Goal: Task Accomplishment & Management: Manage account settings

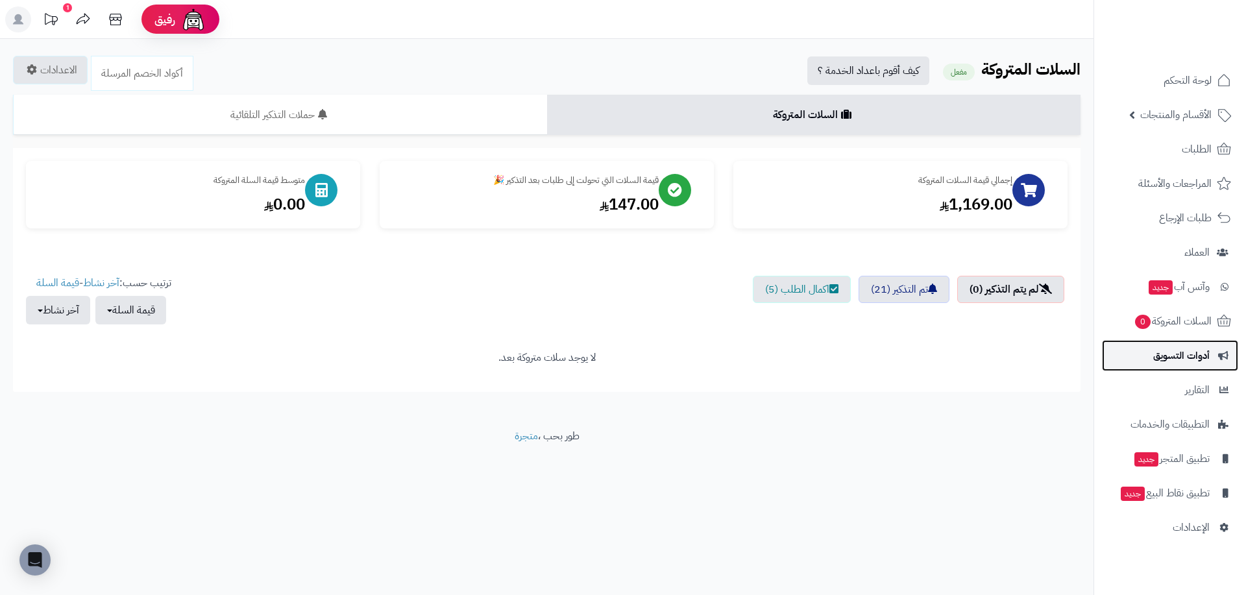
click at [1162, 369] on link "أدوات التسويق" at bounding box center [1170, 355] width 136 height 31
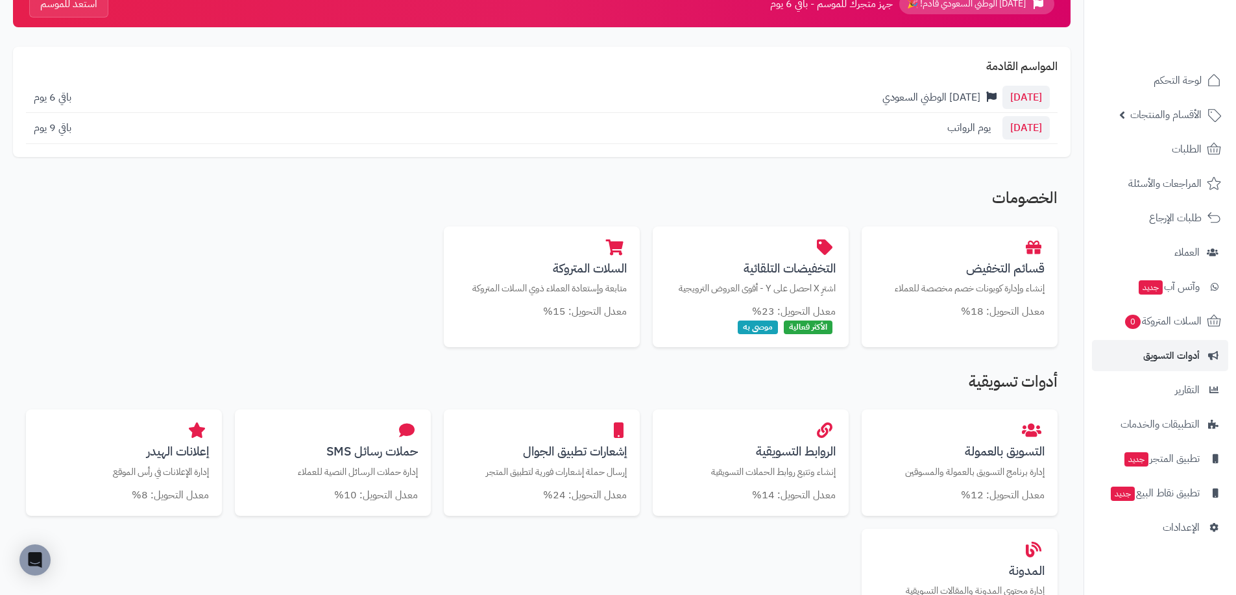
scroll to position [130, 0]
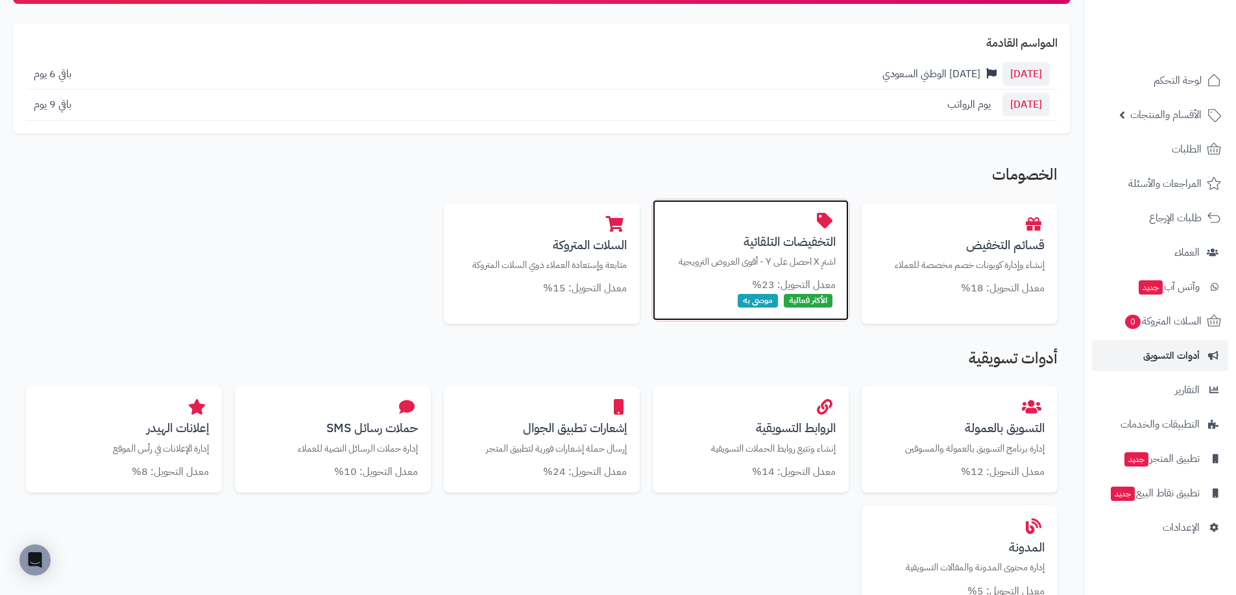
click at [815, 255] on p "اشترِ X احصل على Y - أقوى العروض الترويجية" at bounding box center [751, 262] width 170 height 14
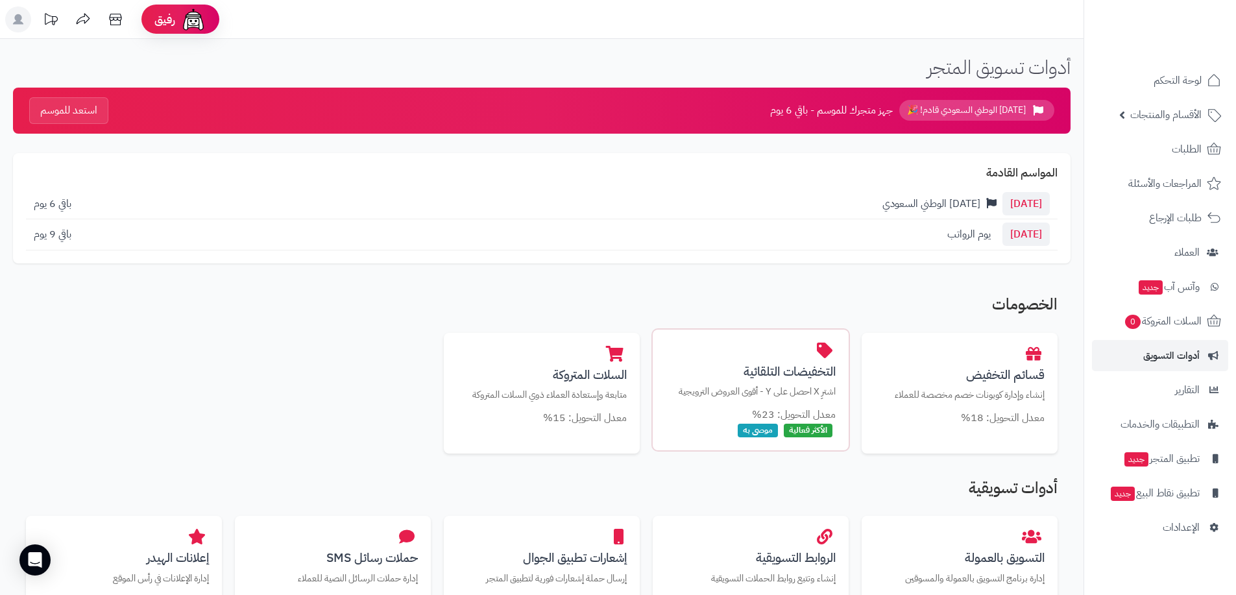
scroll to position [130, 0]
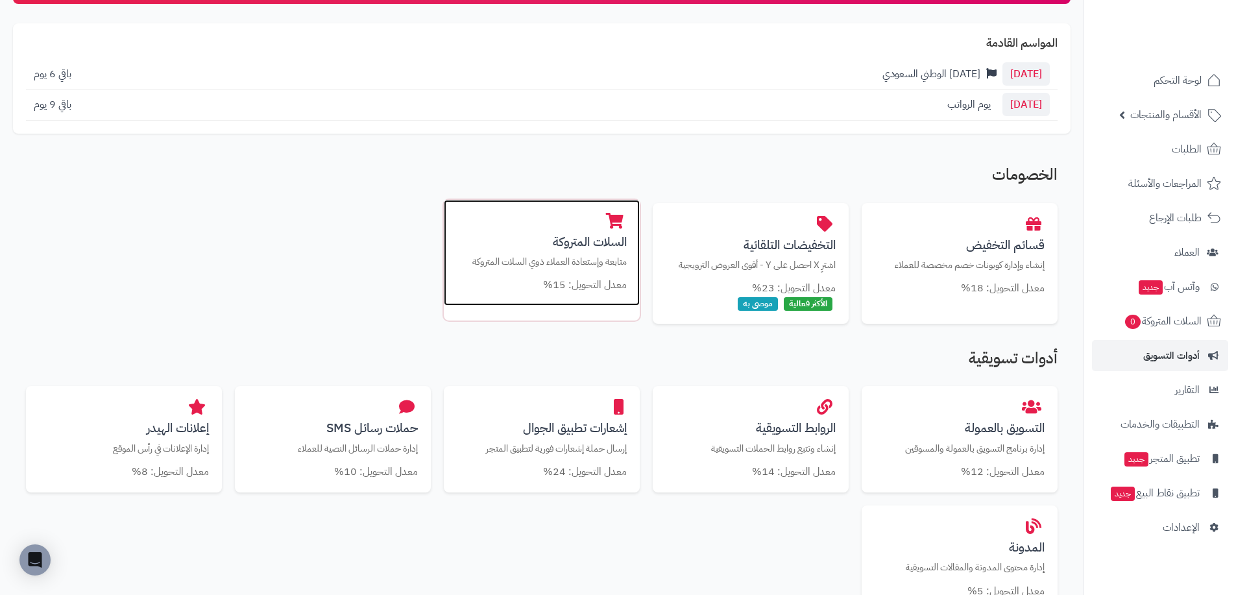
click at [563, 267] on p "متابعة وإستعادة العملاء ذوي السلات المتروكة" at bounding box center [542, 262] width 170 height 14
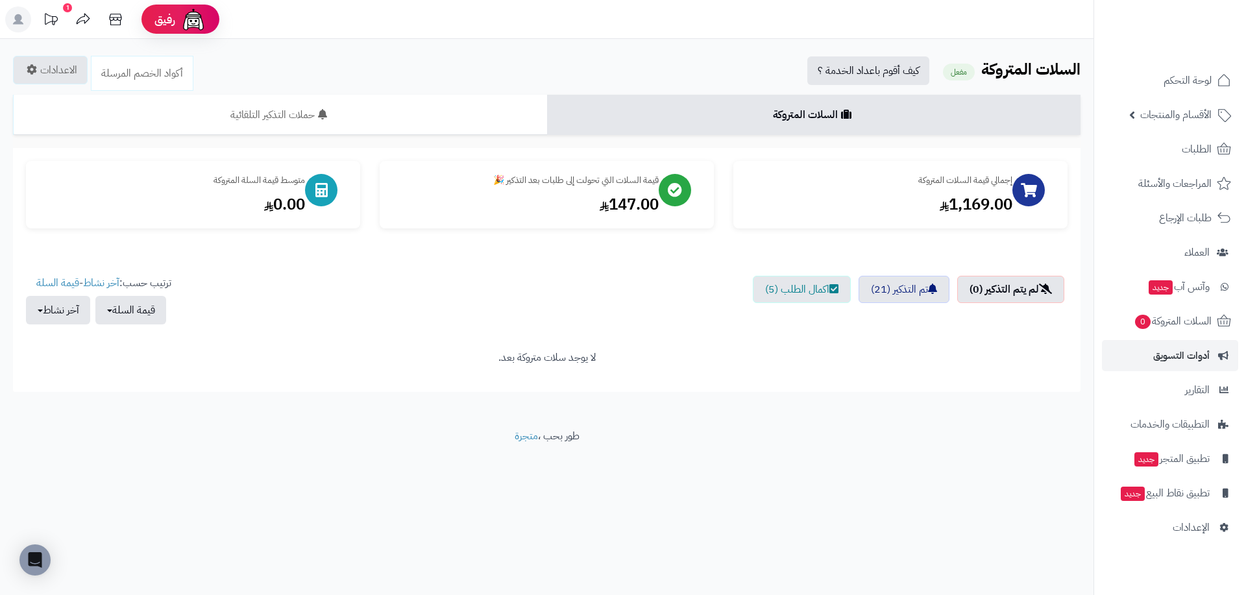
click at [48, 13] on icon at bounding box center [51, 19] width 26 height 26
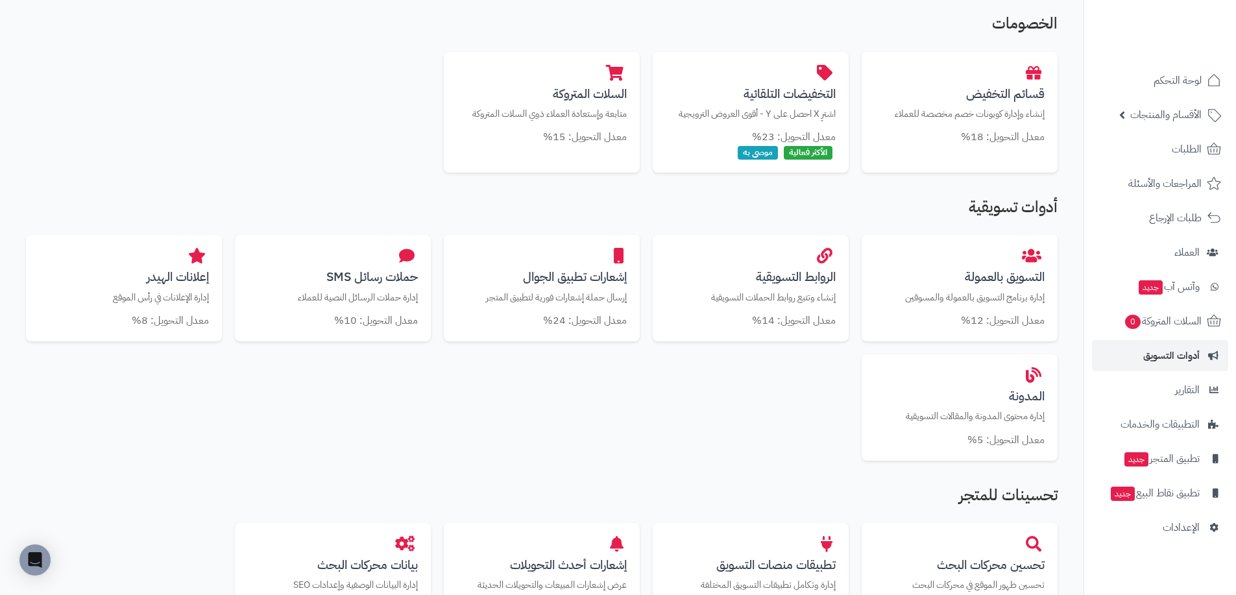
scroll to position [278, 0]
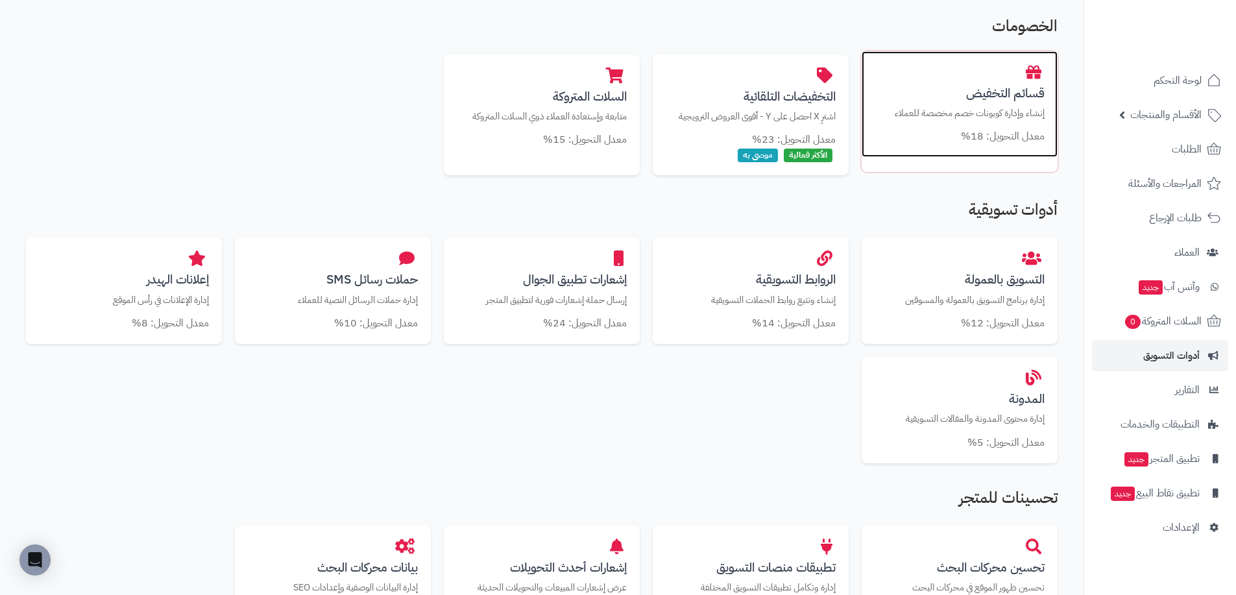
click at [992, 133] on small "معدل التحويل: 18%" at bounding box center [1003, 136] width 84 height 16
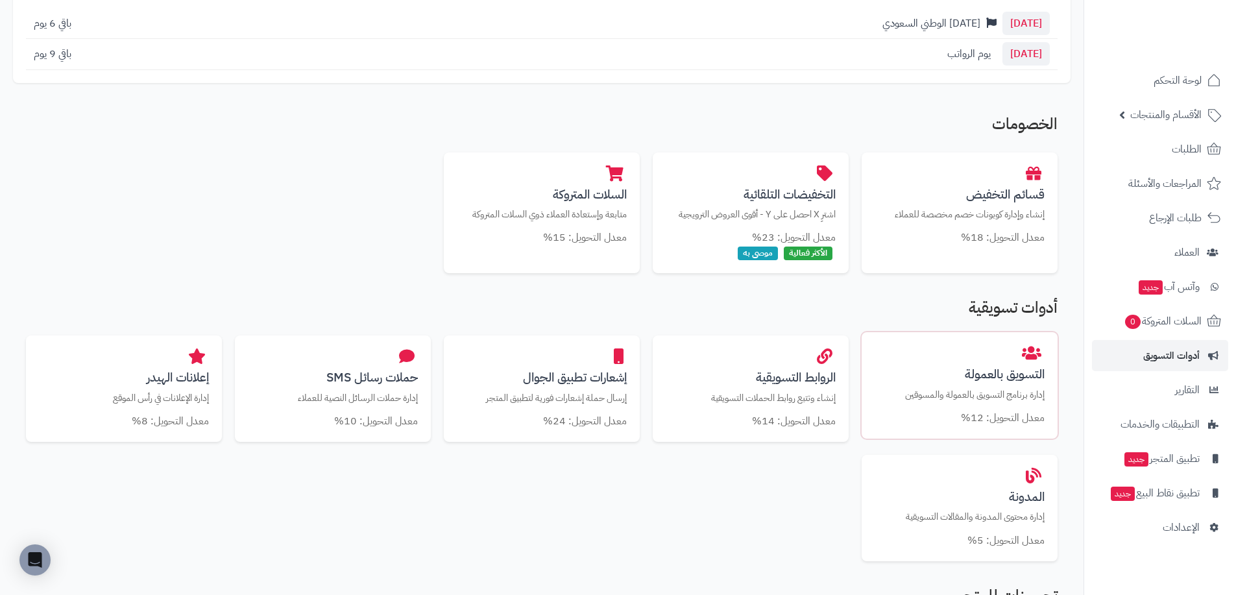
scroll to position [149, 0]
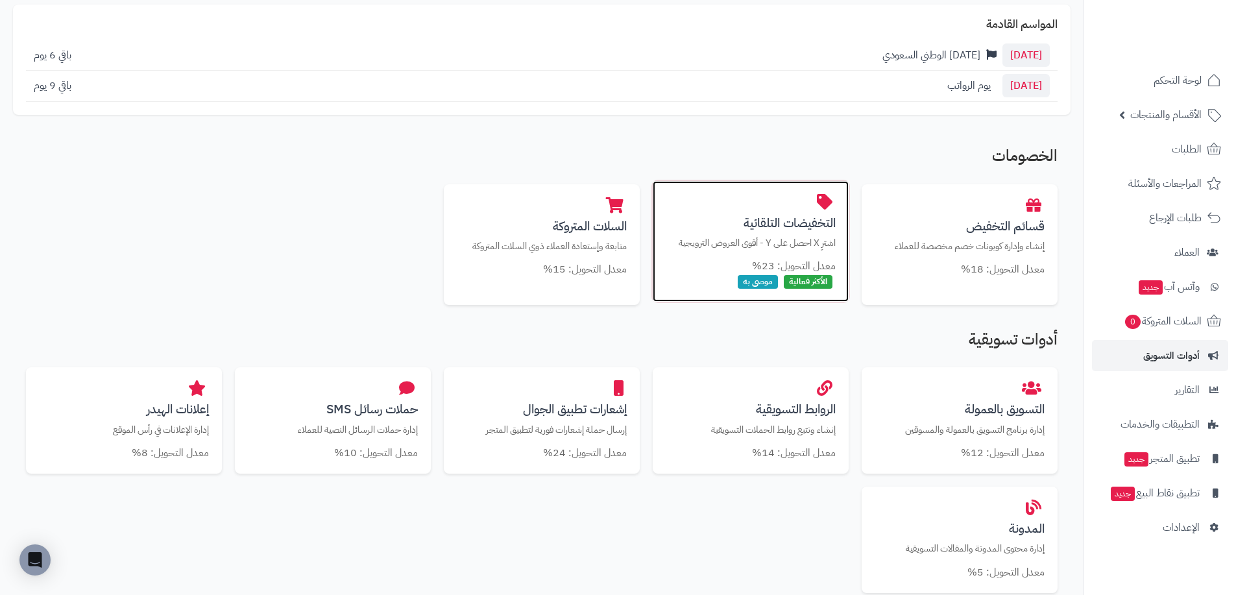
click at [783, 238] on p "اشترِ X احصل على Y - أقوى العروض الترويجية" at bounding box center [751, 243] width 170 height 14
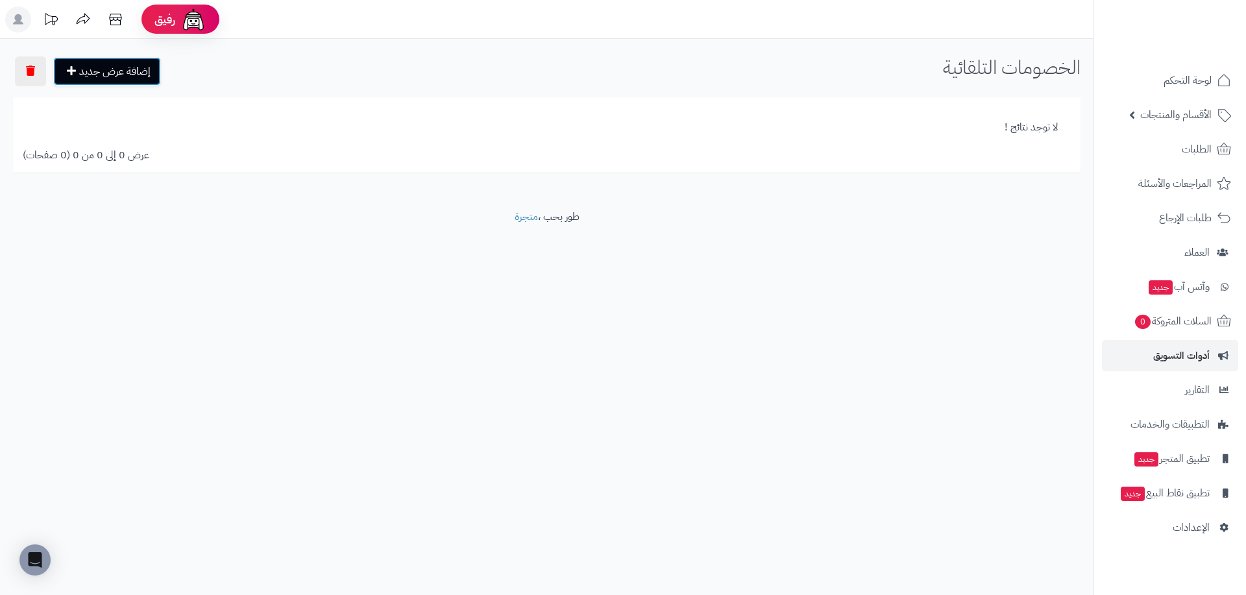
click at [104, 79] on link "إضافة عرض جديد" at bounding box center [107, 71] width 108 height 29
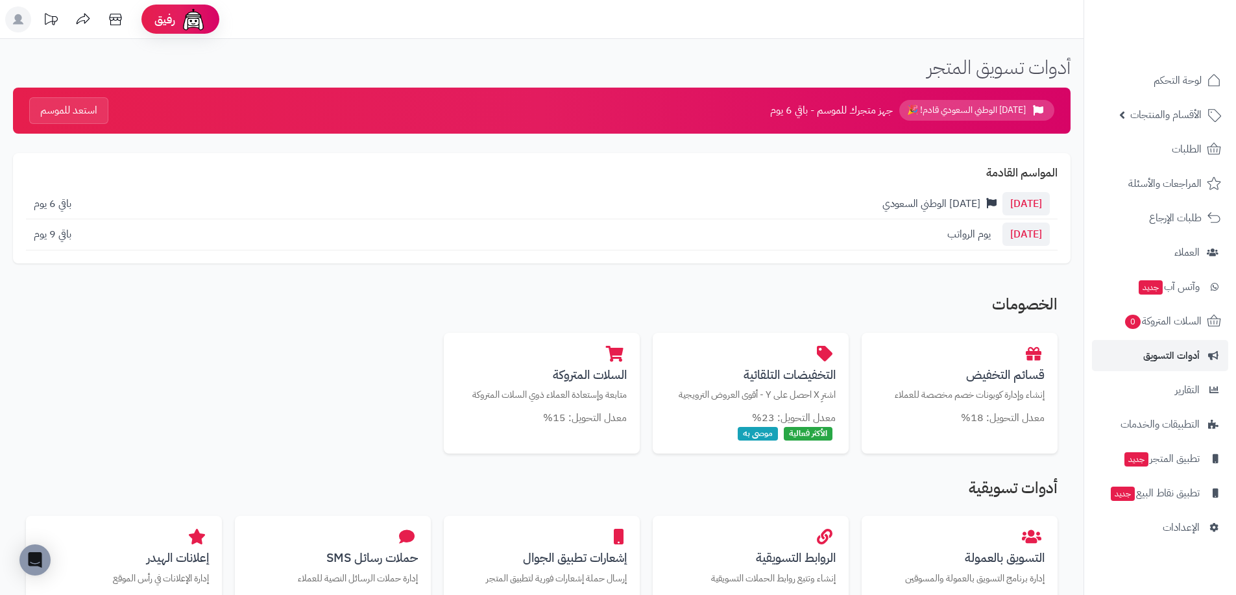
scroll to position [149, 0]
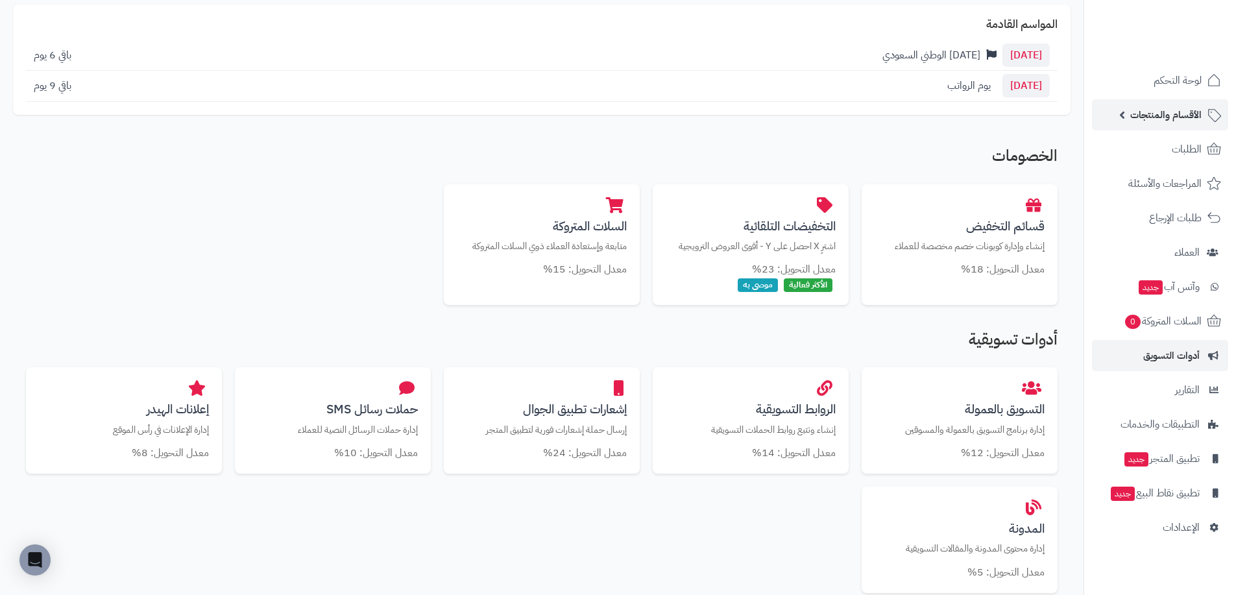
click at [1132, 115] on span "الأقسام والمنتجات" at bounding box center [1165, 115] width 71 height 18
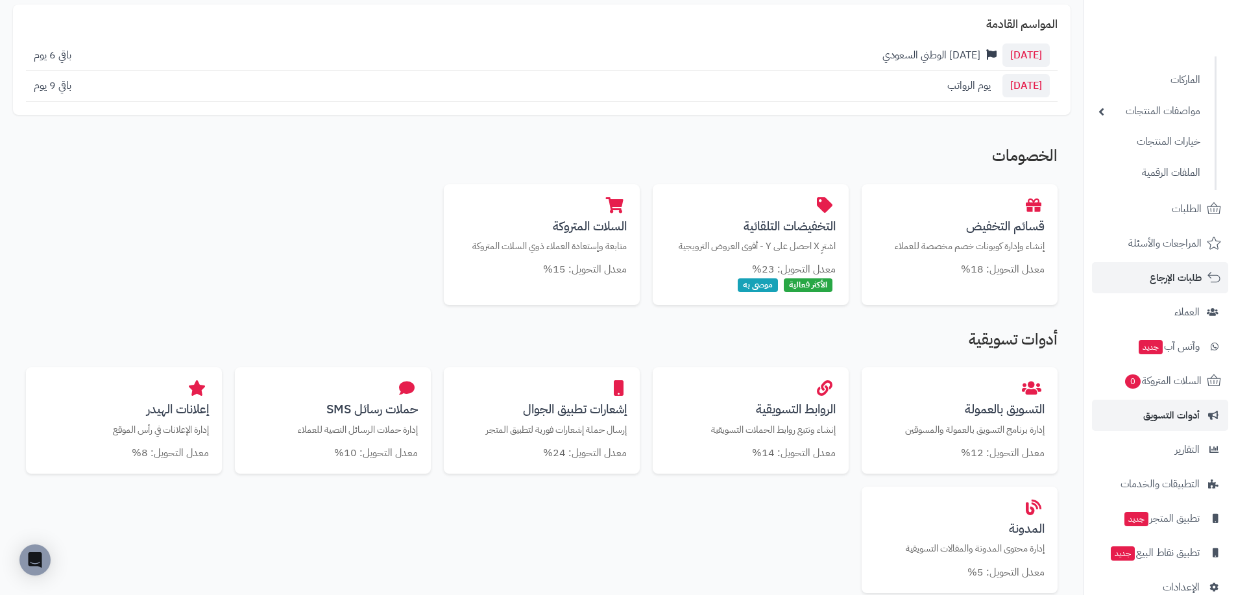
scroll to position [154, 0]
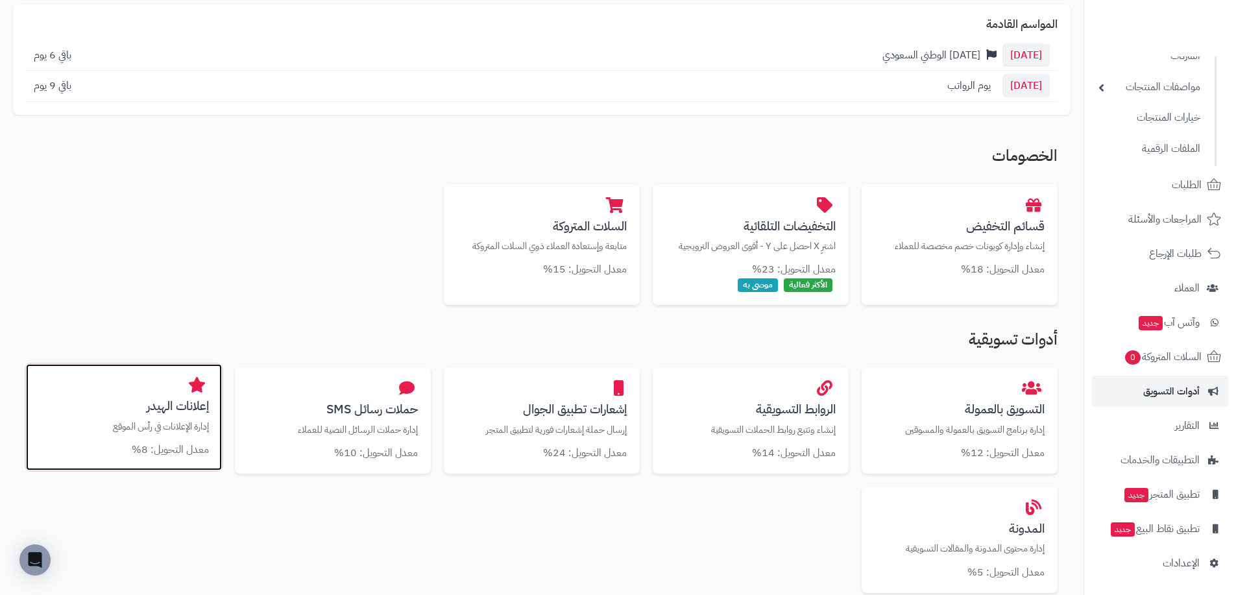
click at [174, 422] on p "إدارة الإعلانات في رأس الموقع" at bounding box center [124, 427] width 170 height 14
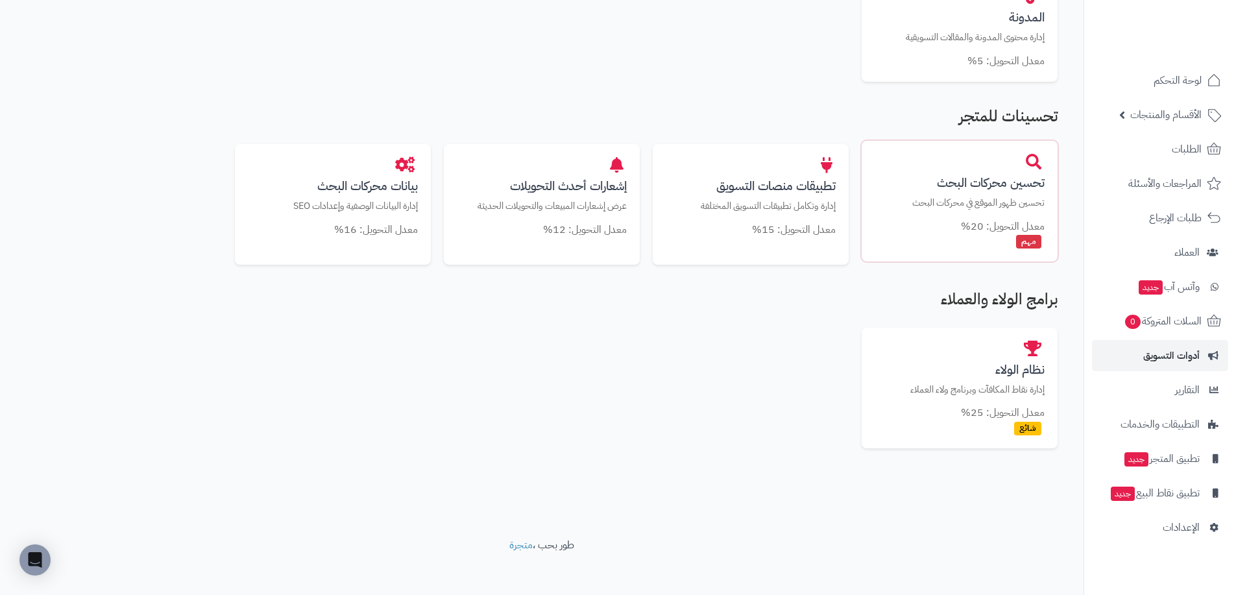
scroll to position [668, 0]
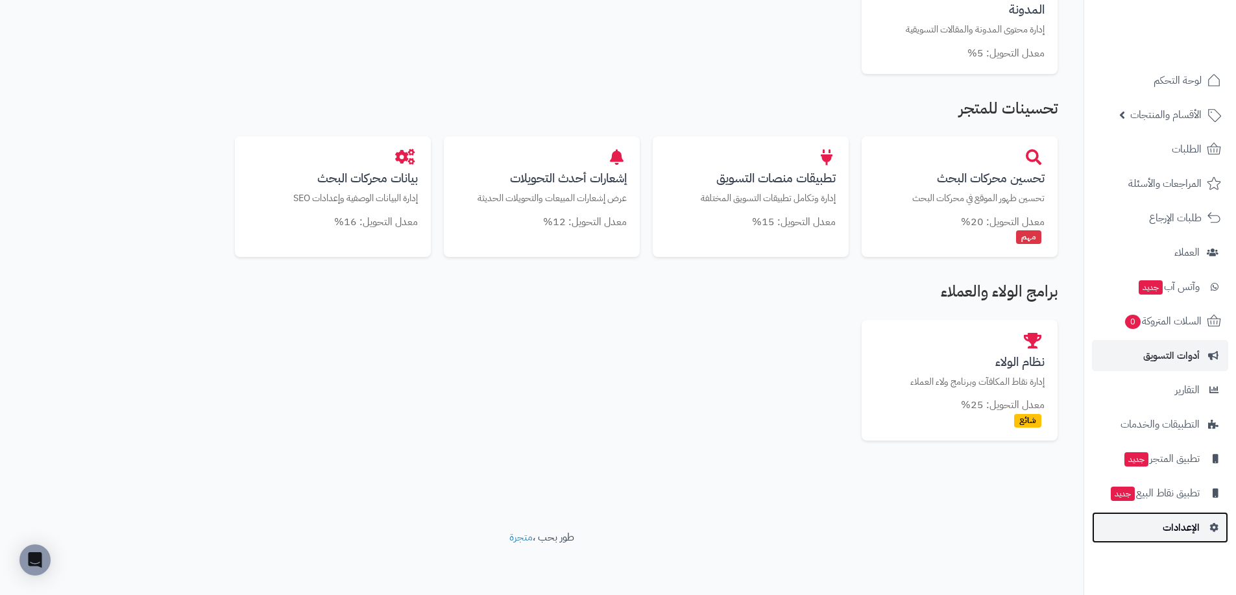
click at [1178, 523] on span "الإعدادات" at bounding box center [1181, 528] width 37 height 18
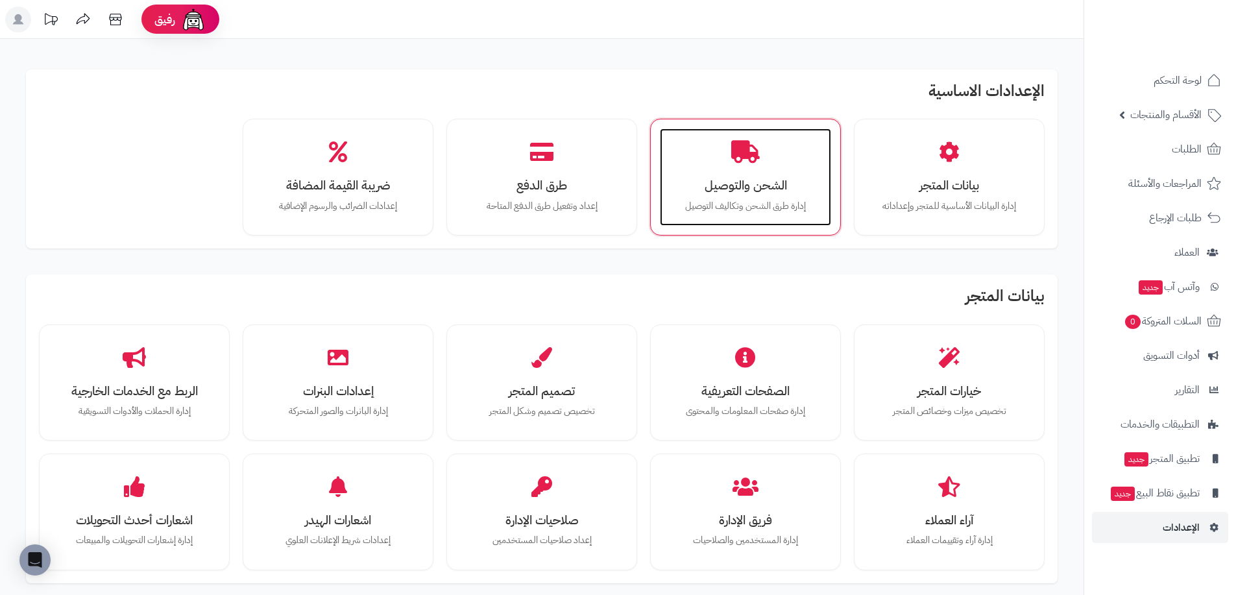
click at [768, 182] on h3 "الشحن والتوصيل" at bounding box center [745, 185] width 145 height 14
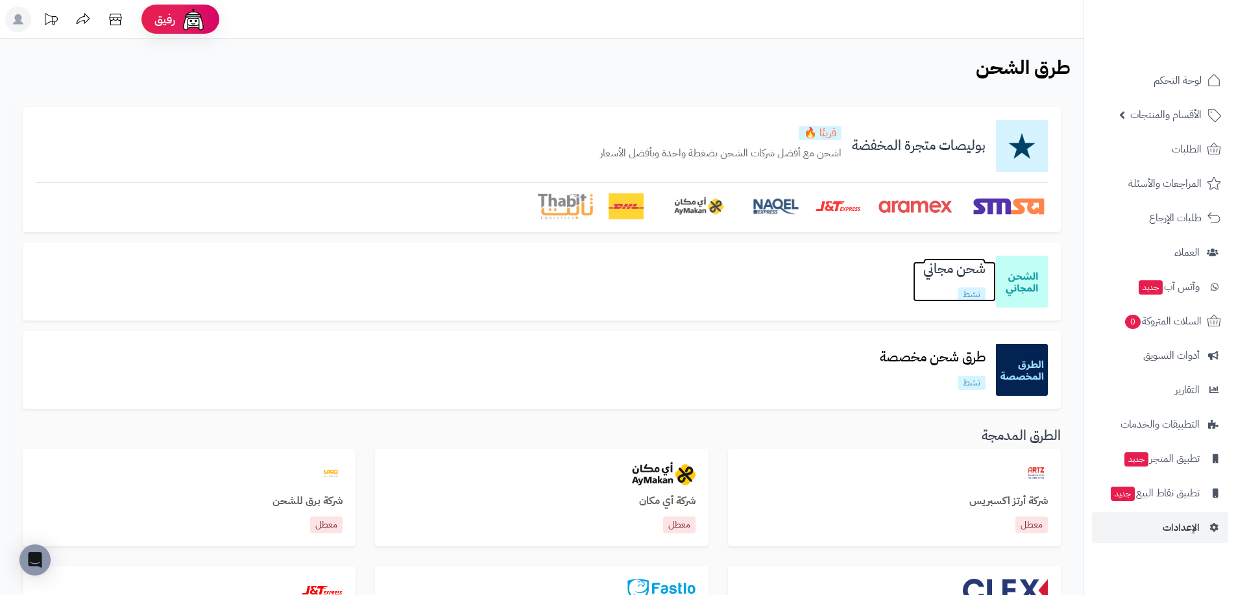
click at [953, 270] on h3 "شحن مجاني" at bounding box center [954, 269] width 83 height 15
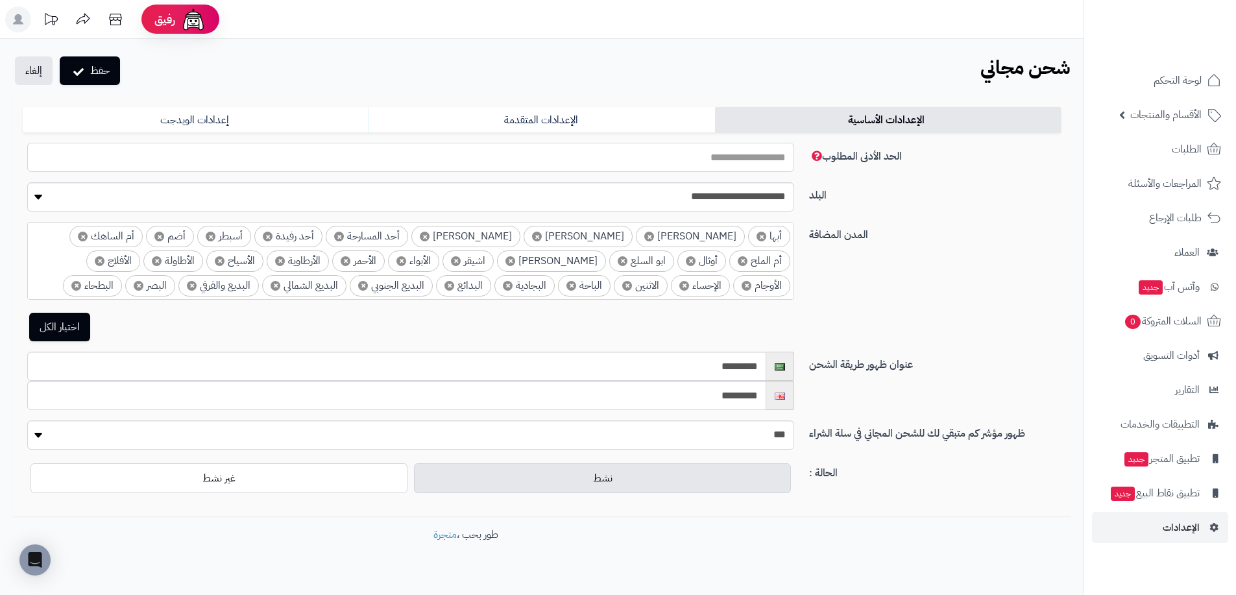
click at [748, 157] on input "***" at bounding box center [410, 157] width 767 height 29
type input "***"
click at [60, 56] on button "حفظ" at bounding box center [90, 70] width 60 height 29
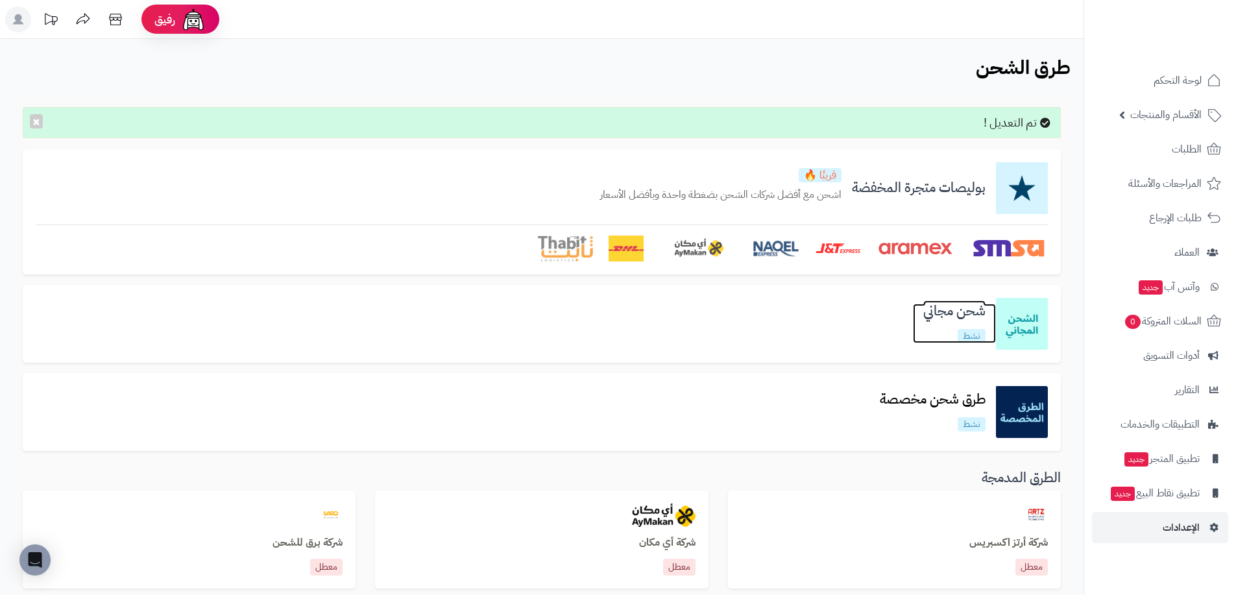
click at [973, 313] on h3 "شحن مجاني" at bounding box center [954, 311] width 83 height 15
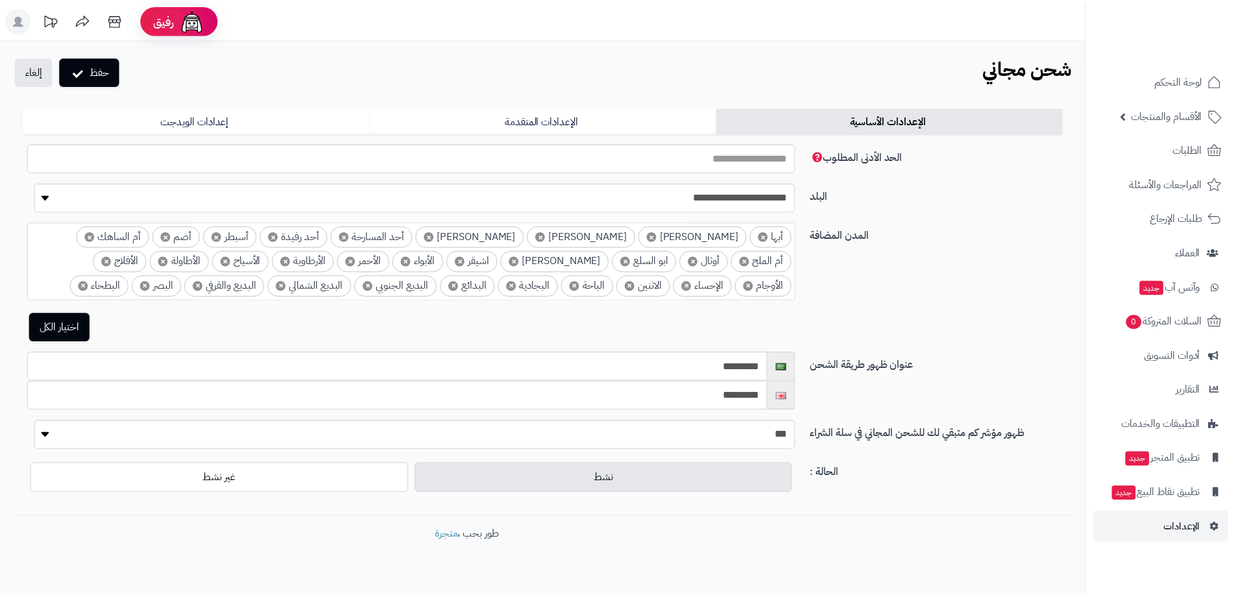
scroll to position [23, 0]
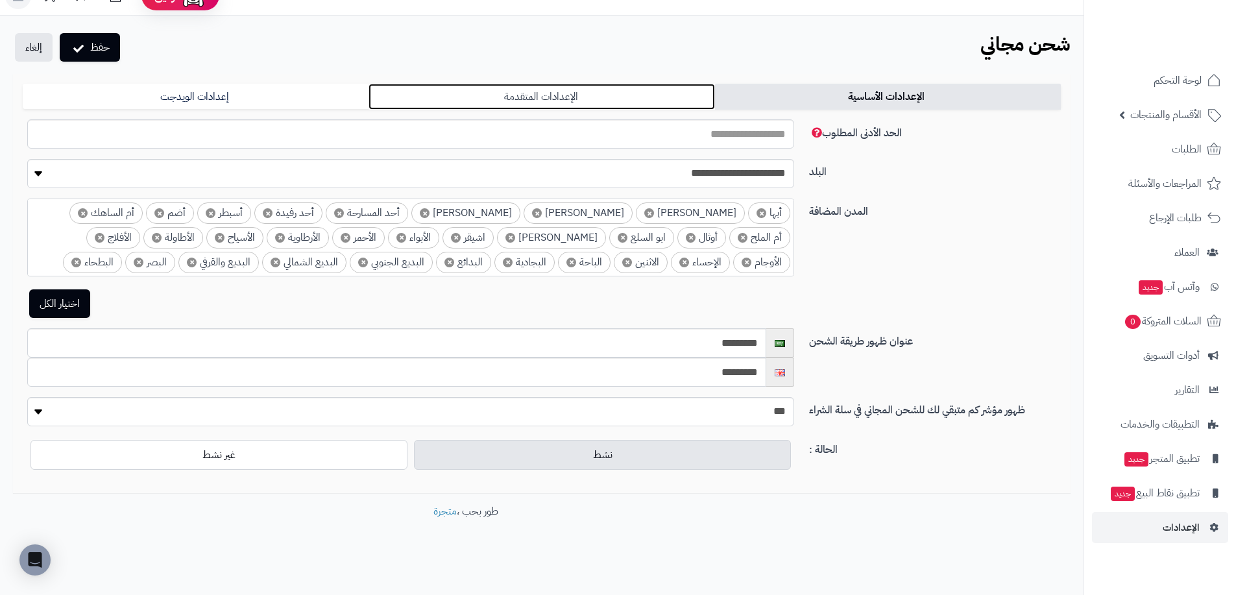
click at [574, 96] on link "الإعدادات المتقدمة" at bounding box center [542, 97] width 346 height 26
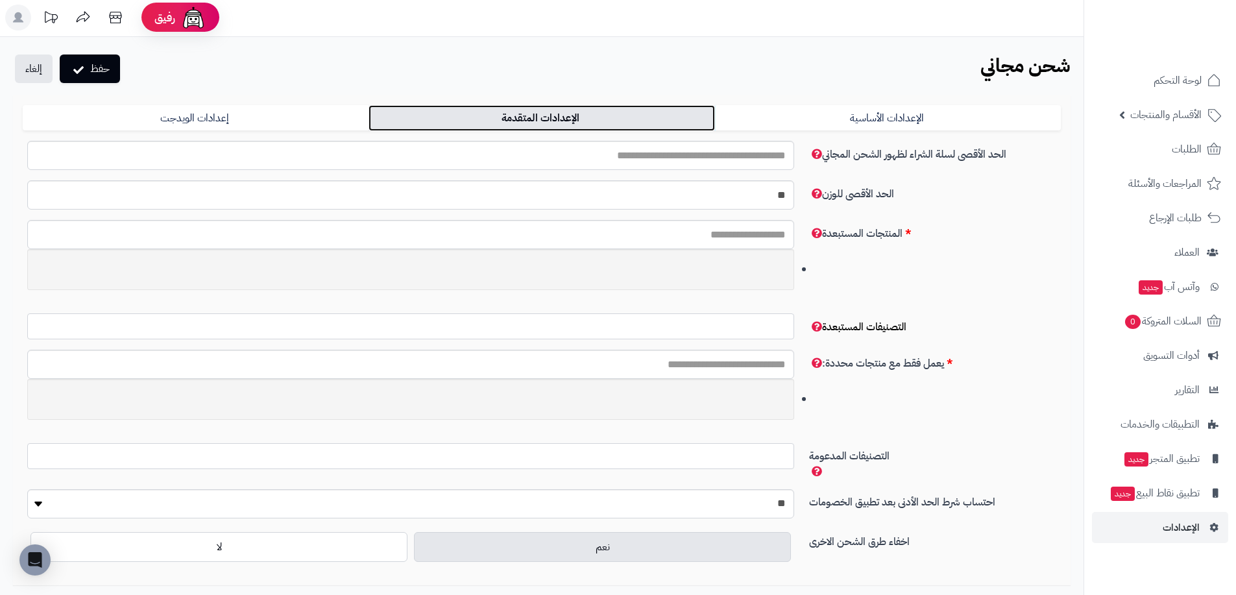
scroll to position [0, 0]
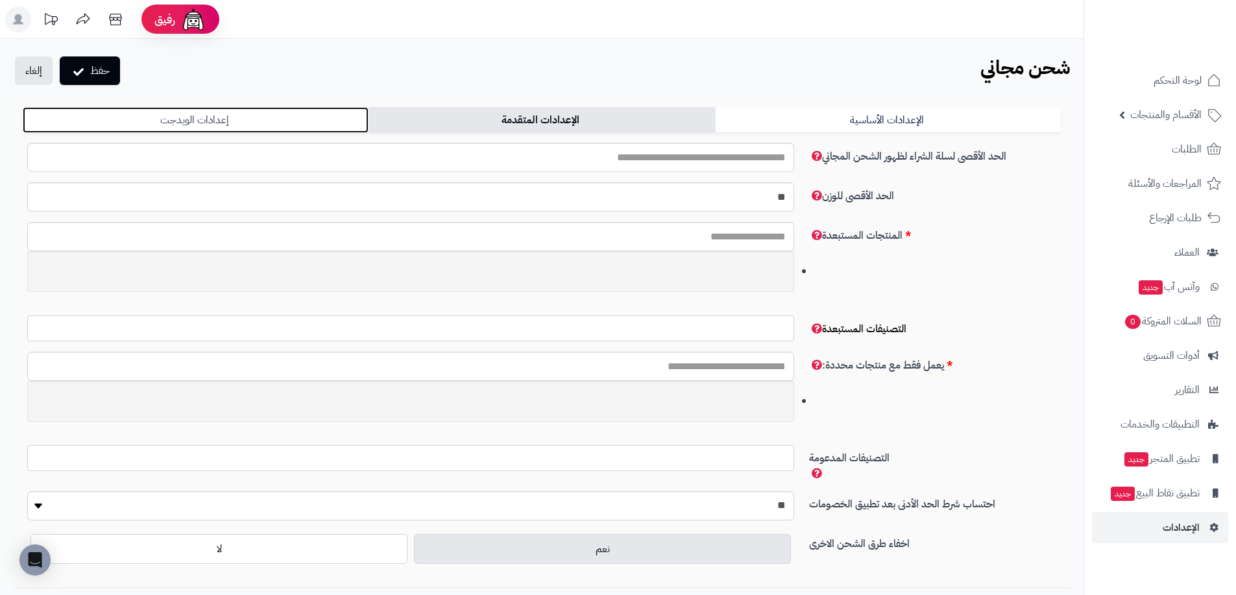
click at [265, 119] on link "إعدادات الويدجت" at bounding box center [196, 120] width 346 height 26
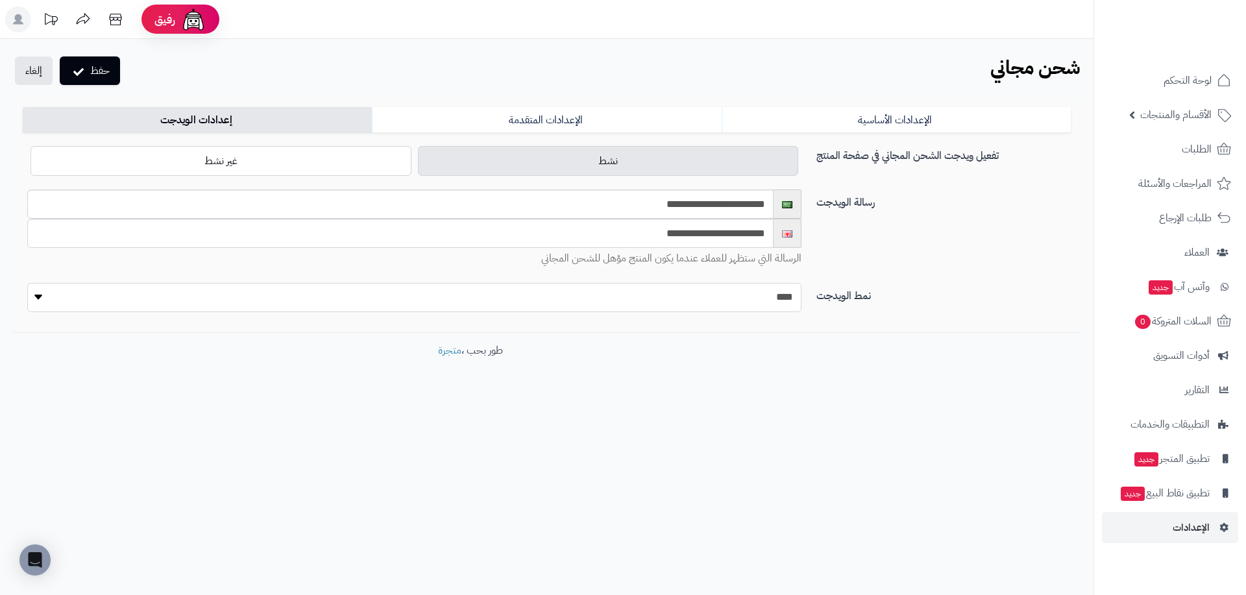
click at [56, 297] on select "**** **** ****" at bounding box center [414, 297] width 774 height 29
click at [539, 123] on link "الإعدادات المتقدمة" at bounding box center [546, 120] width 349 height 26
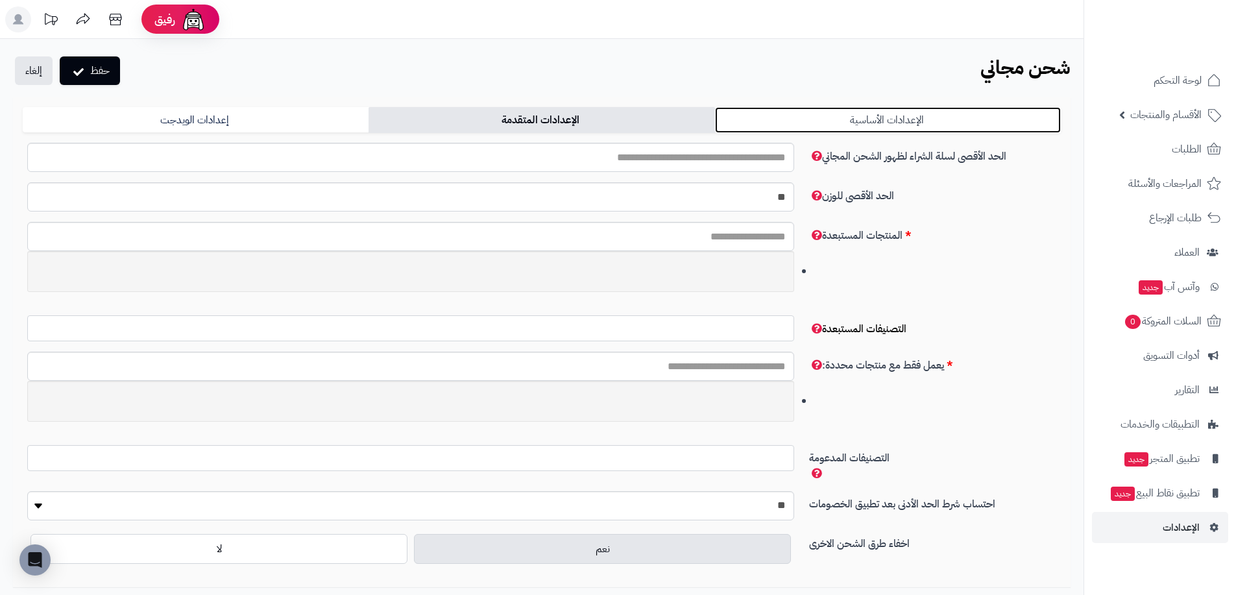
click at [910, 127] on link "الإعدادات الأساسية" at bounding box center [888, 120] width 346 height 26
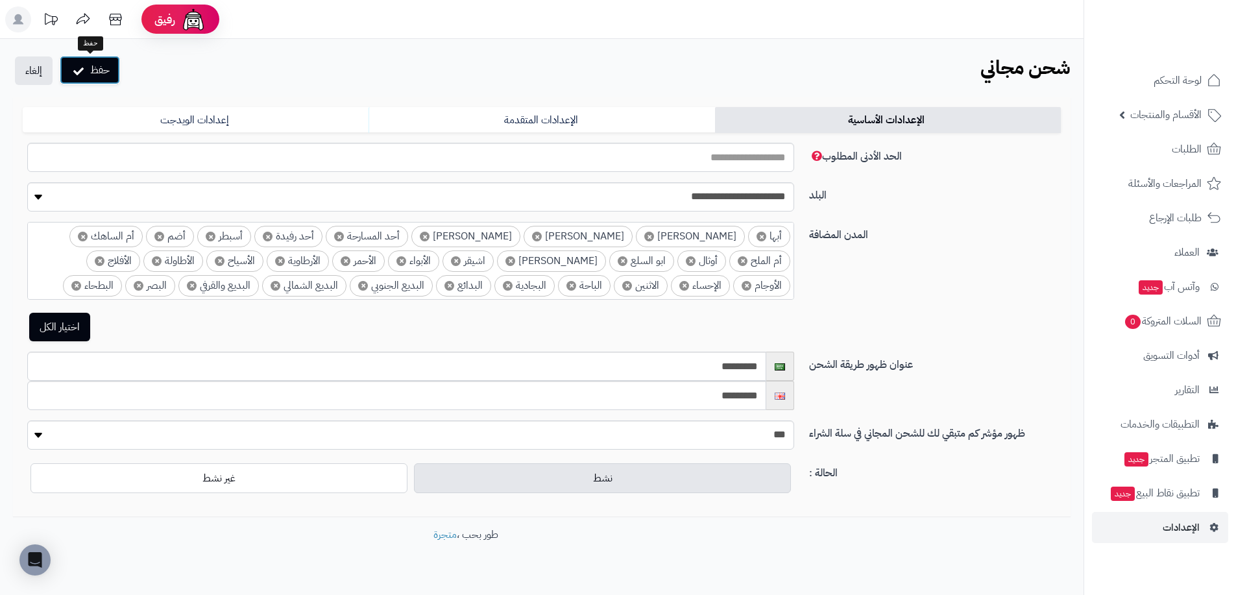
click at [104, 73] on button "حفظ" at bounding box center [90, 70] width 60 height 29
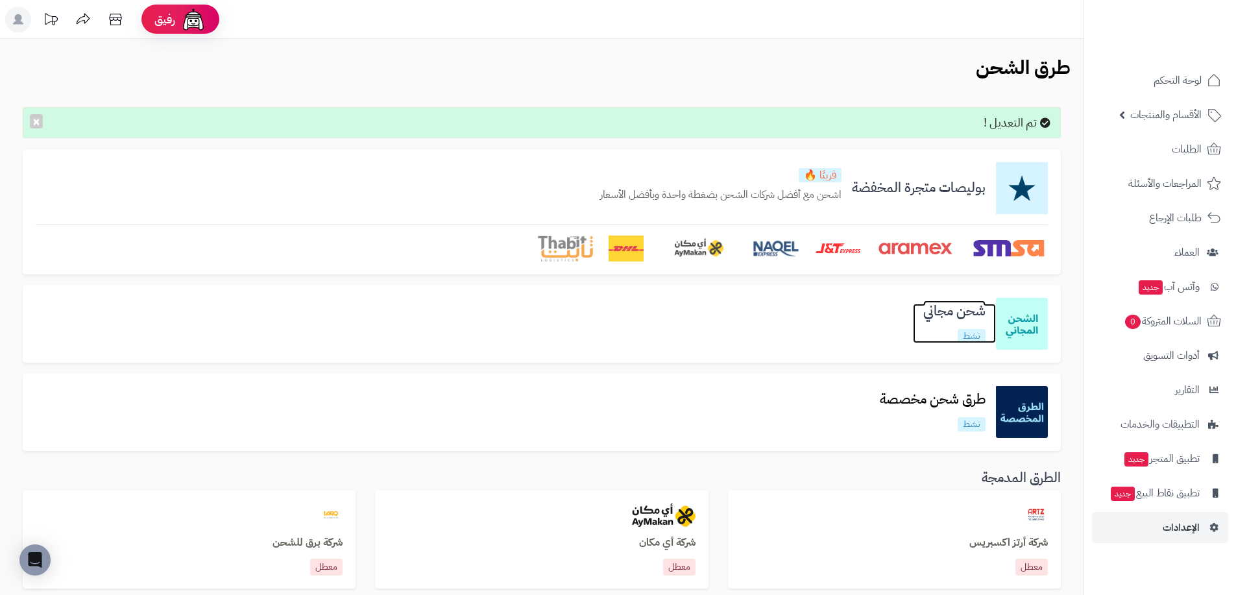
click at [968, 308] on h3 "شحن مجاني" at bounding box center [954, 311] width 83 height 15
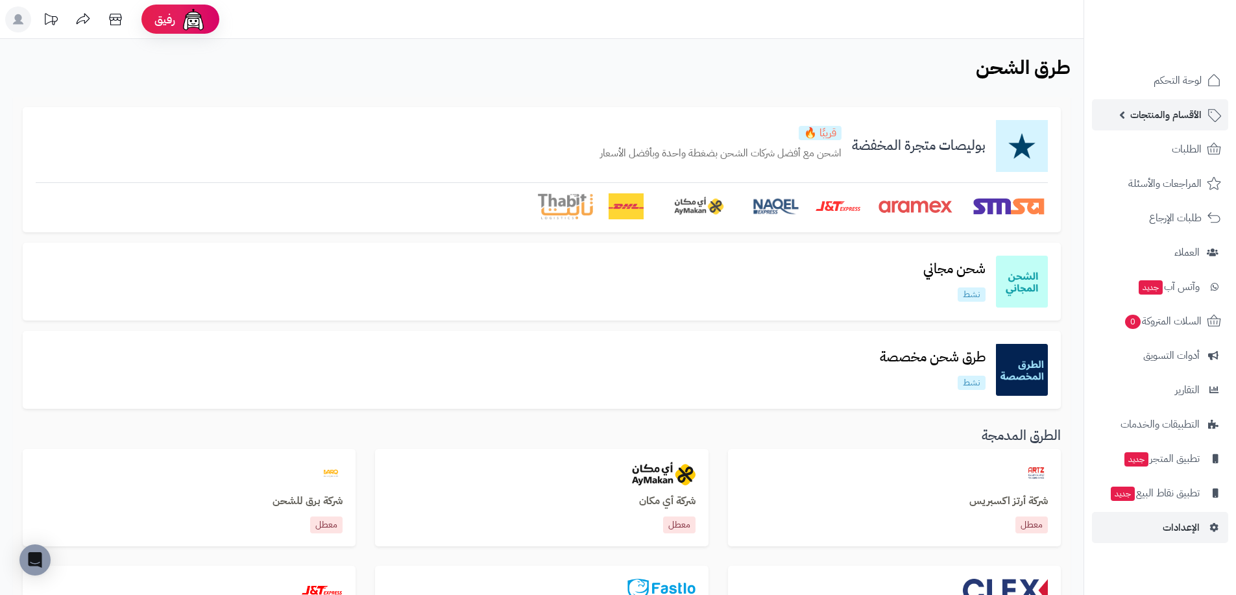
click at [1174, 118] on span "الأقسام والمنتجات" at bounding box center [1165, 115] width 71 height 18
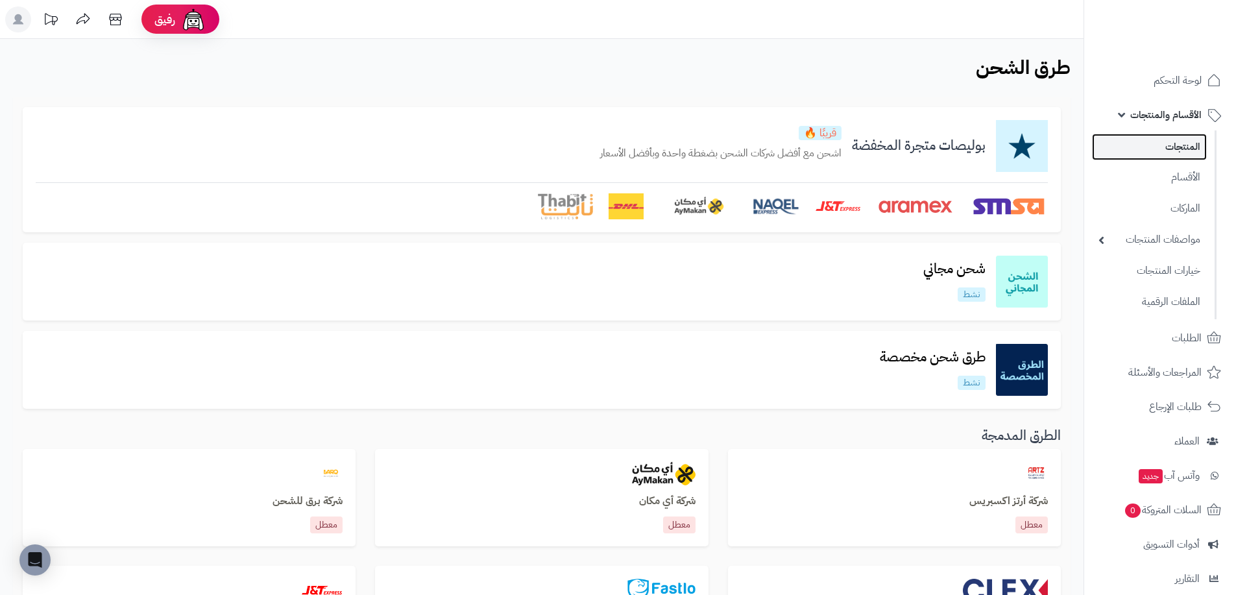
click at [1172, 144] on link "المنتجات" at bounding box center [1149, 147] width 115 height 27
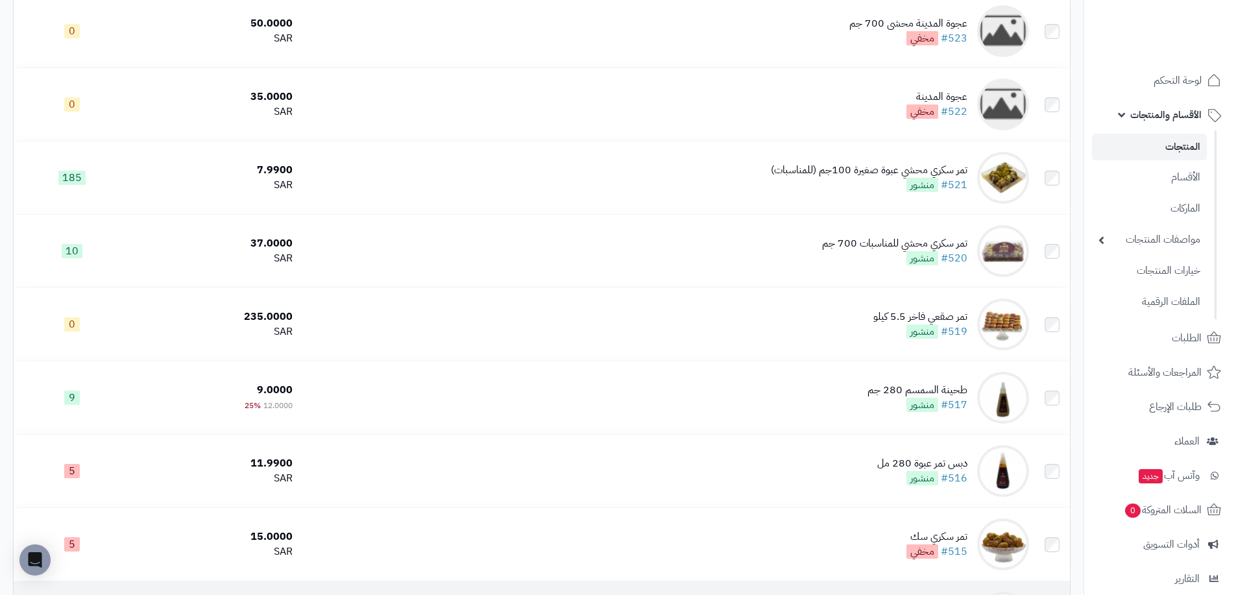
scroll to position [2319, 0]
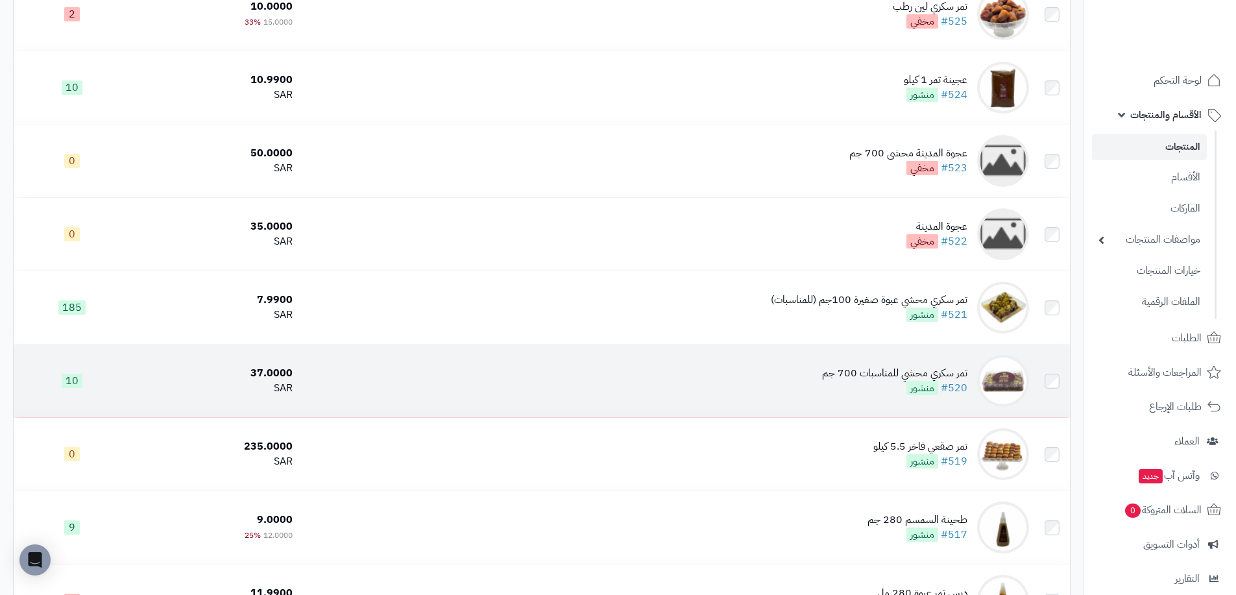
click at [953, 370] on div "تمر سكري محشي للمناسبات 700 جم" at bounding box center [894, 373] width 145 height 15
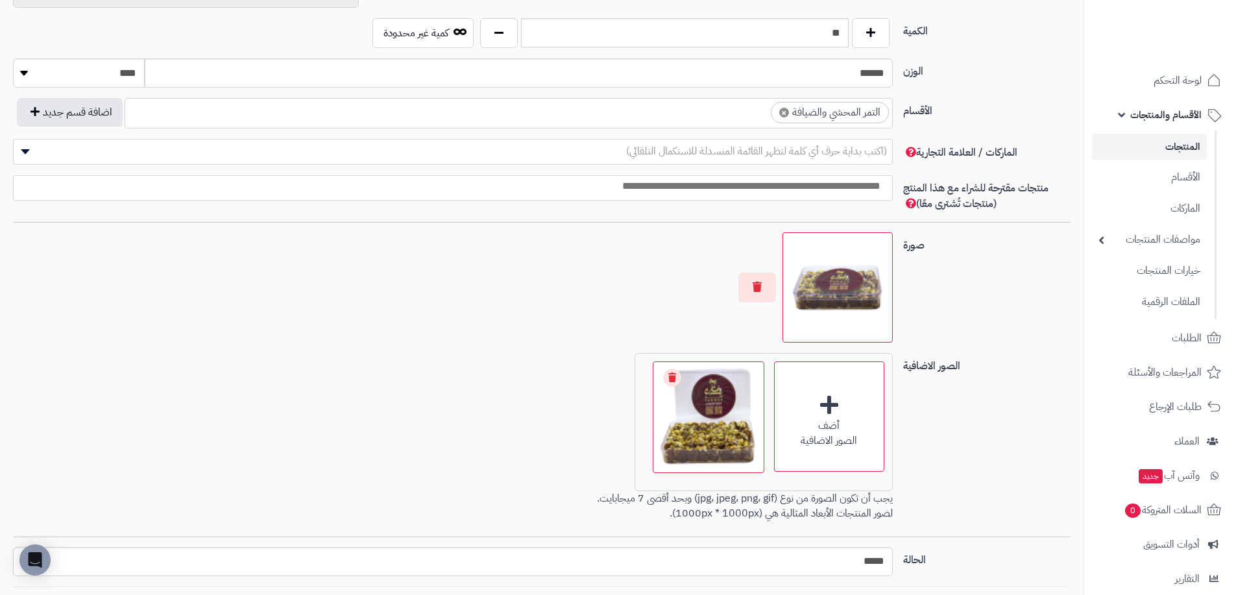
scroll to position [584, 0]
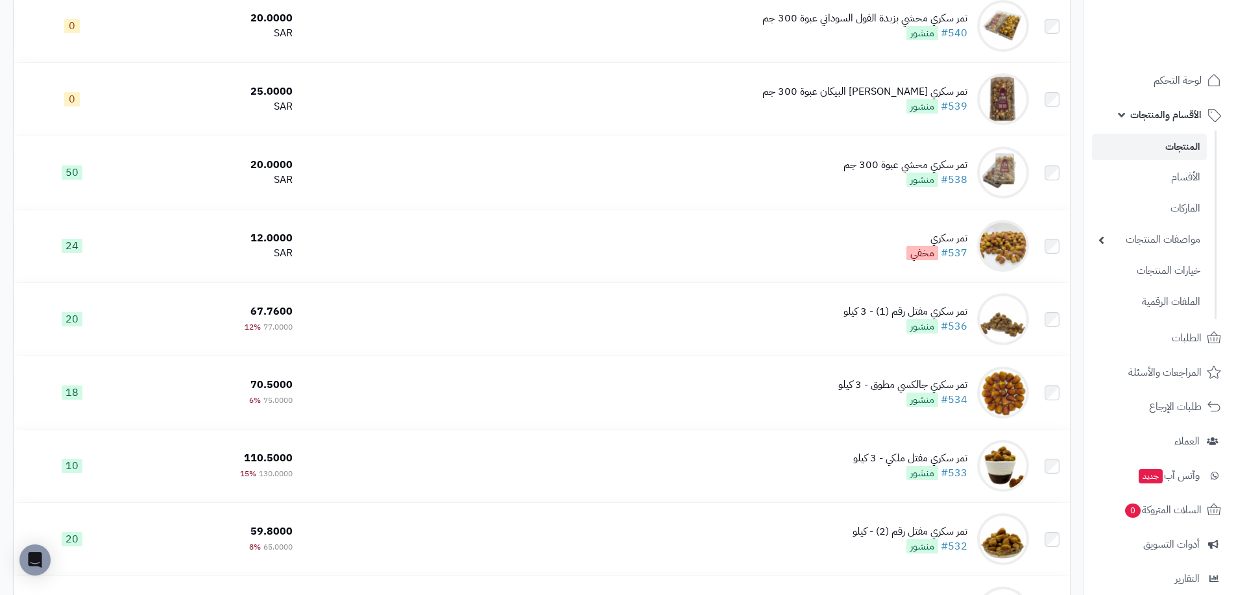
scroll to position [1216, 0]
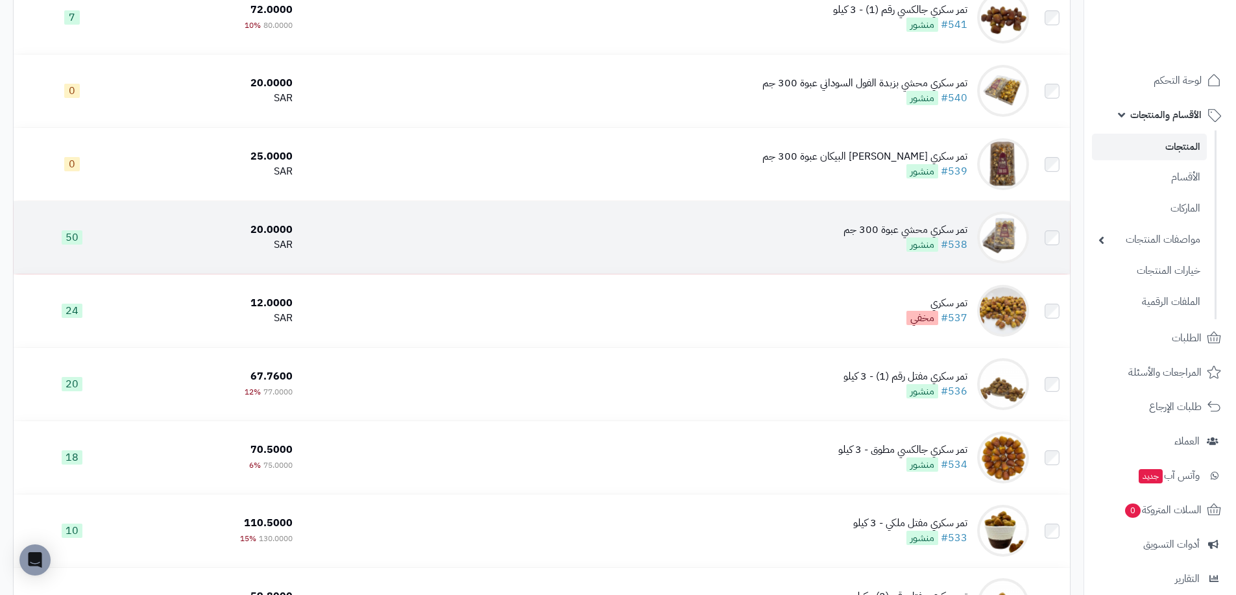
click at [947, 227] on div "تمر سكري محشي عبوة 300 جم" at bounding box center [906, 230] width 124 height 15
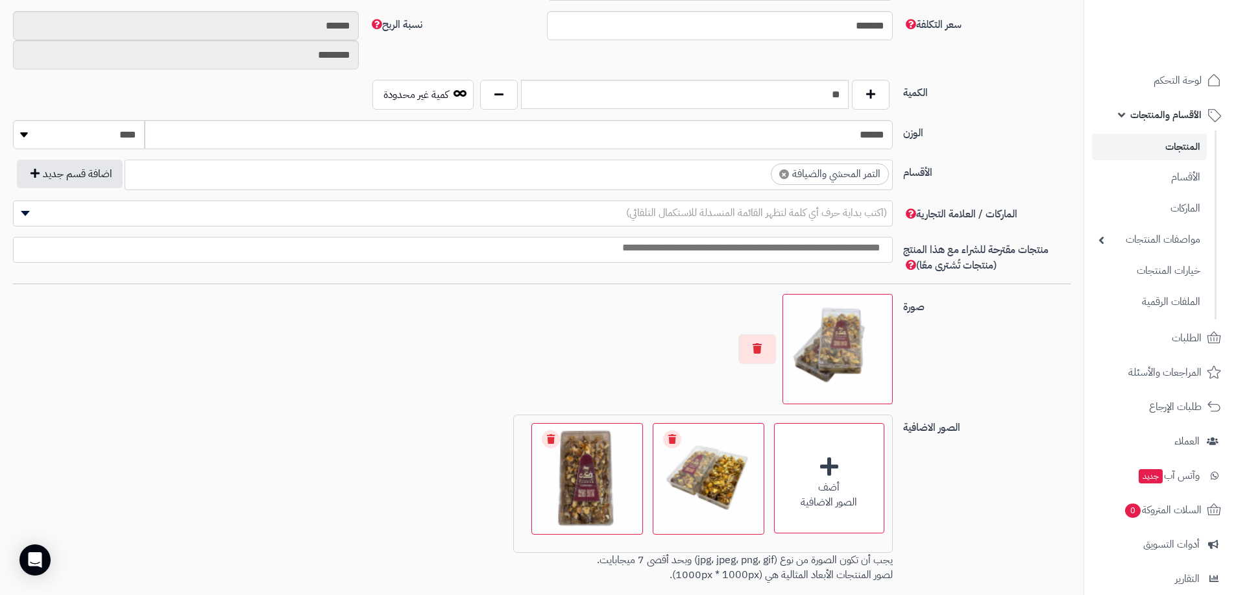
scroll to position [739, 0]
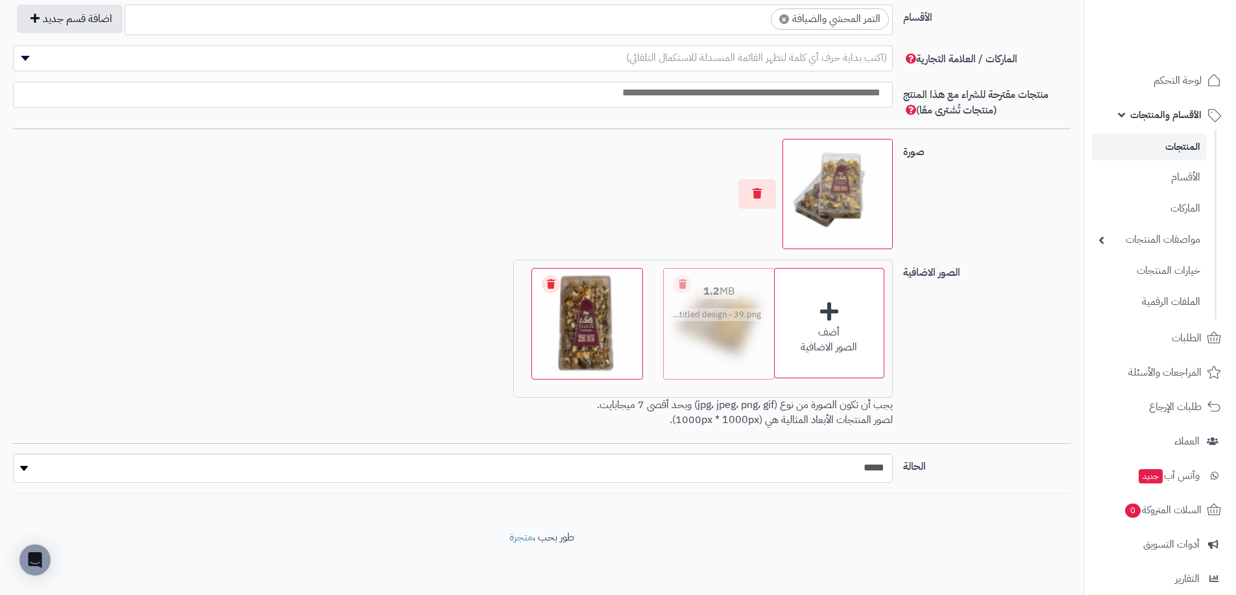
drag, startPoint x: 724, startPoint y: 334, endPoint x: 734, endPoint y: 281, distance: 54.2
click at [995, 296] on div "الصور الاضافية أضف الصور الاضافية اختر الصور الاضافية 1.2 MB catalog/1753915305…" at bounding box center [542, 352] width 1068 height 184
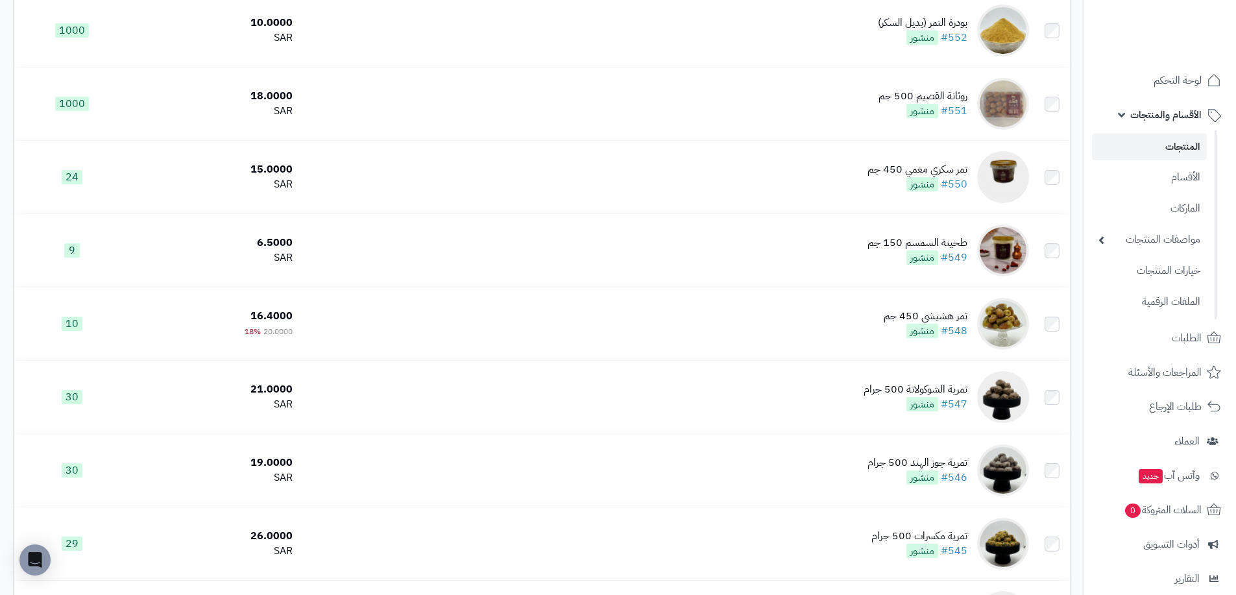
scroll to position [437, 0]
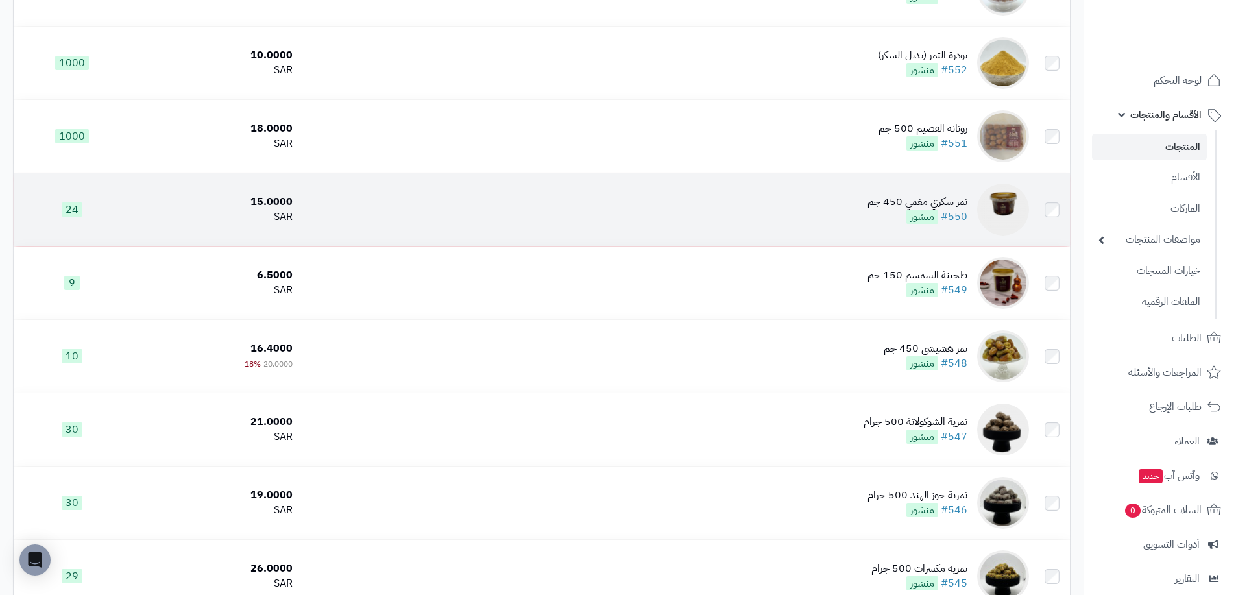
click at [952, 200] on div "تمر سكري مغمي 450 جم" at bounding box center [918, 202] width 100 height 15
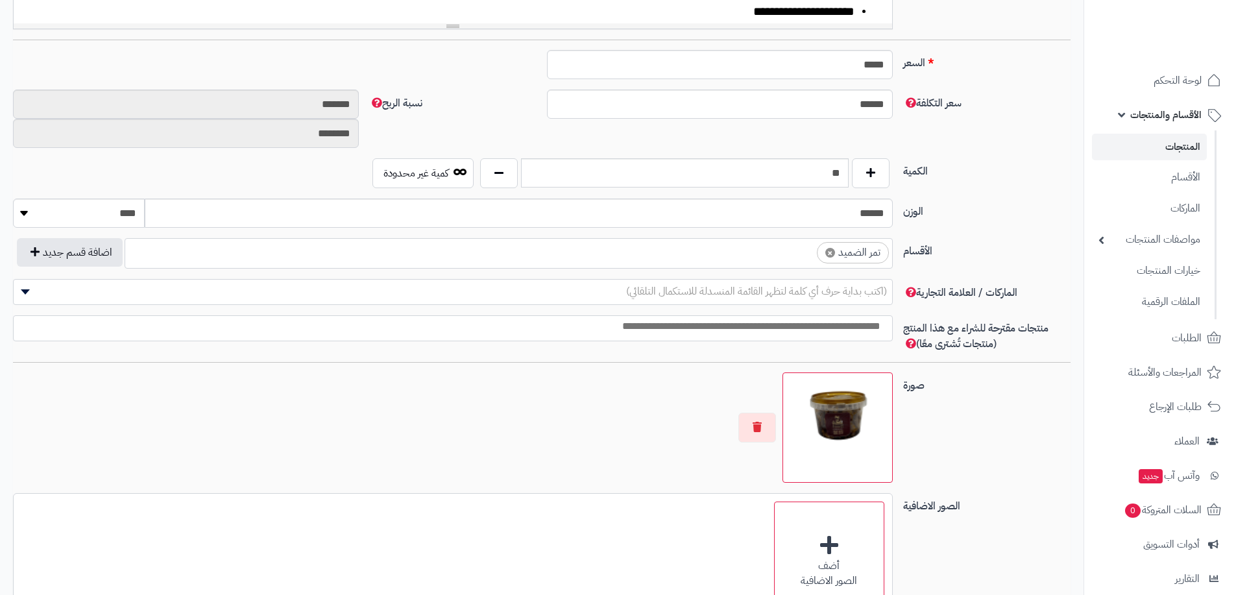
scroll to position [649, 0]
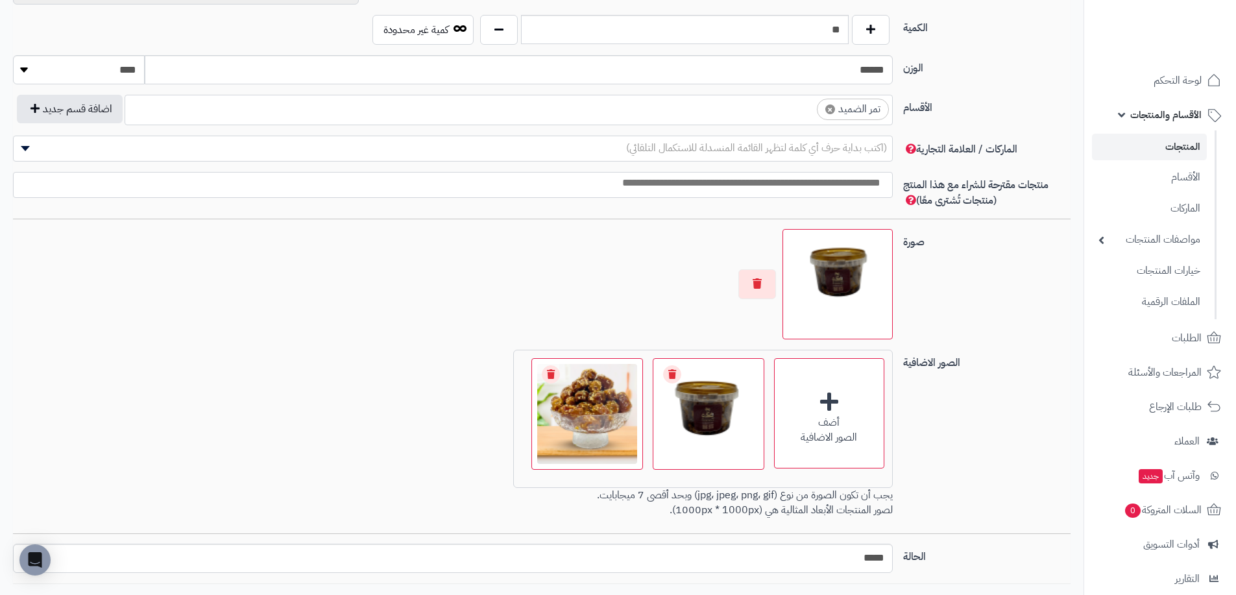
click at [857, 279] on img at bounding box center [837, 284] width 99 height 99
click at [585, 408] on span "catalog/1756799418202-Untitled design.png" at bounding box center [540, 405] width 185 height 14
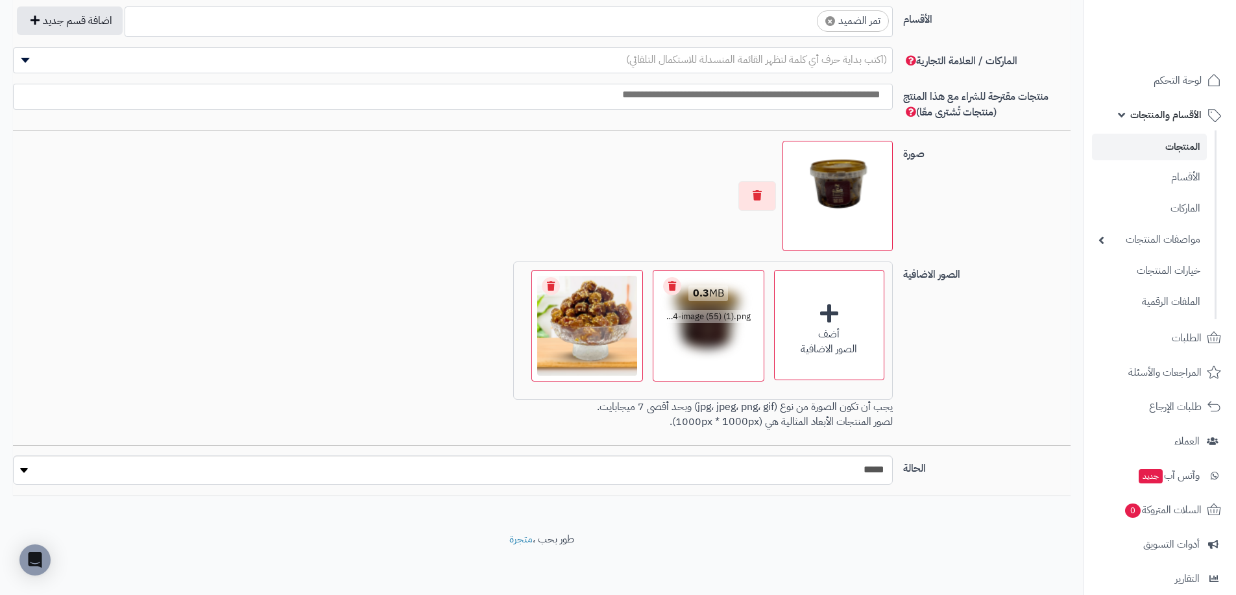
scroll to position [739, 0]
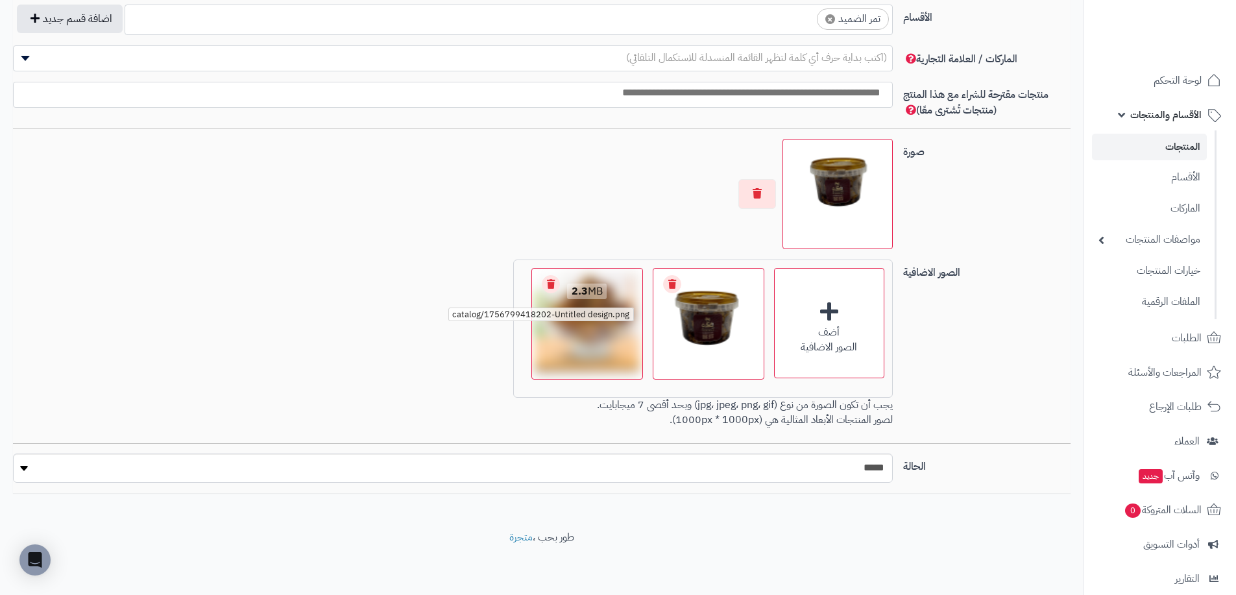
click at [605, 316] on span "catalog/1756799418202-Untitled design.png" at bounding box center [540, 315] width 185 height 14
click at [588, 290] on strong "2.3" at bounding box center [580, 292] width 16 height 16
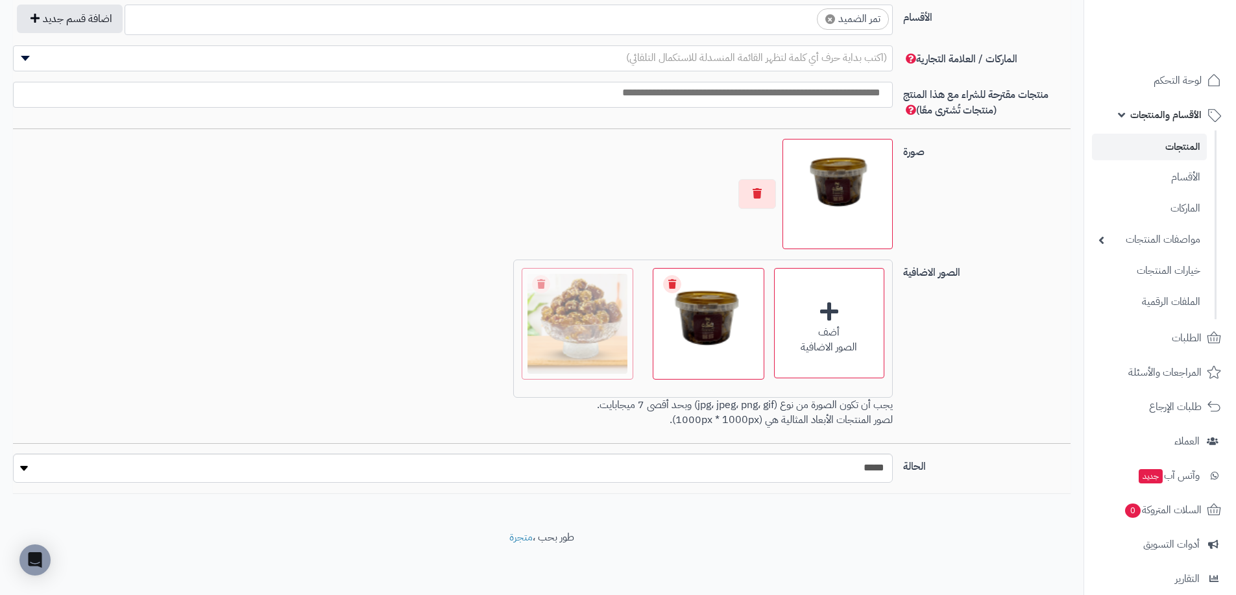
drag, startPoint x: 597, startPoint y: 328, endPoint x: 587, endPoint y: 253, distance: 76.0
click at [971, 185] on div "صورة اختر الصورة الأساسية" at bounding box center [542, 199] width 1068 height 121
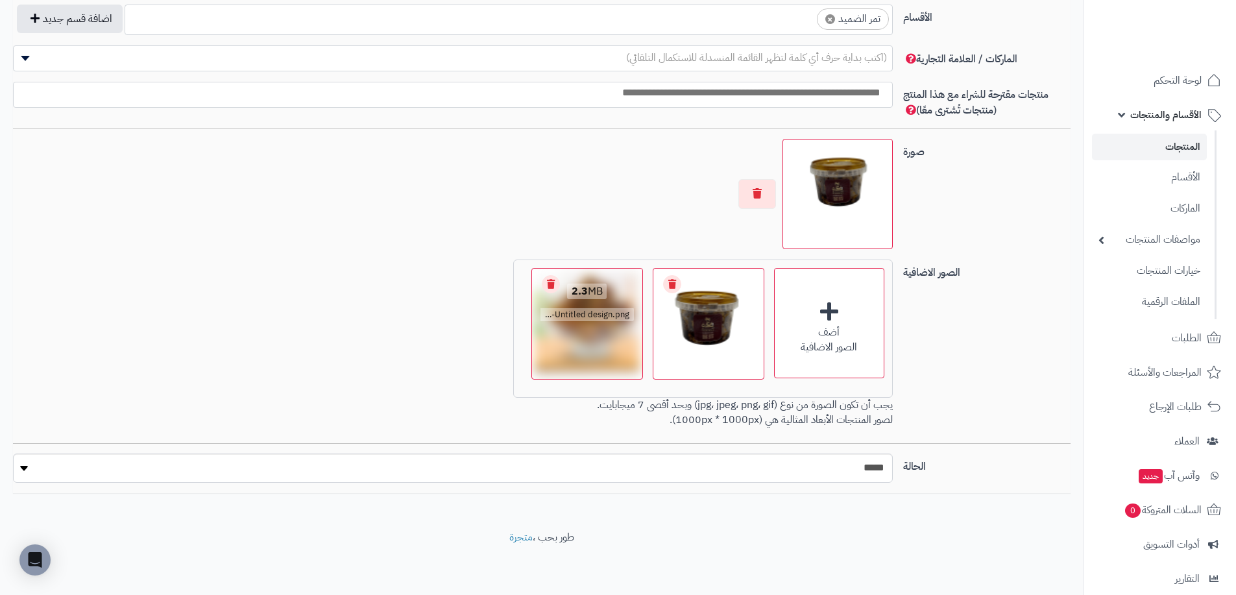
drag, startPoint x: 593, startPoint y: 329, endPoint x: 559, endPoint y: 332, distance: 33.8
click at [559, 332] on div "2.3 MB catalog/1756799418202-Untitled design.png" at bounding box center [587, 303] width 110 height 69
click at [588, 320] on span "catalog/1756799418202-Untitled design.png" at bounding box center [540, 315] width 185 height 14
click at [588, 293] on strong "2.3" at bounding box center [580, 292] width 16 height 16
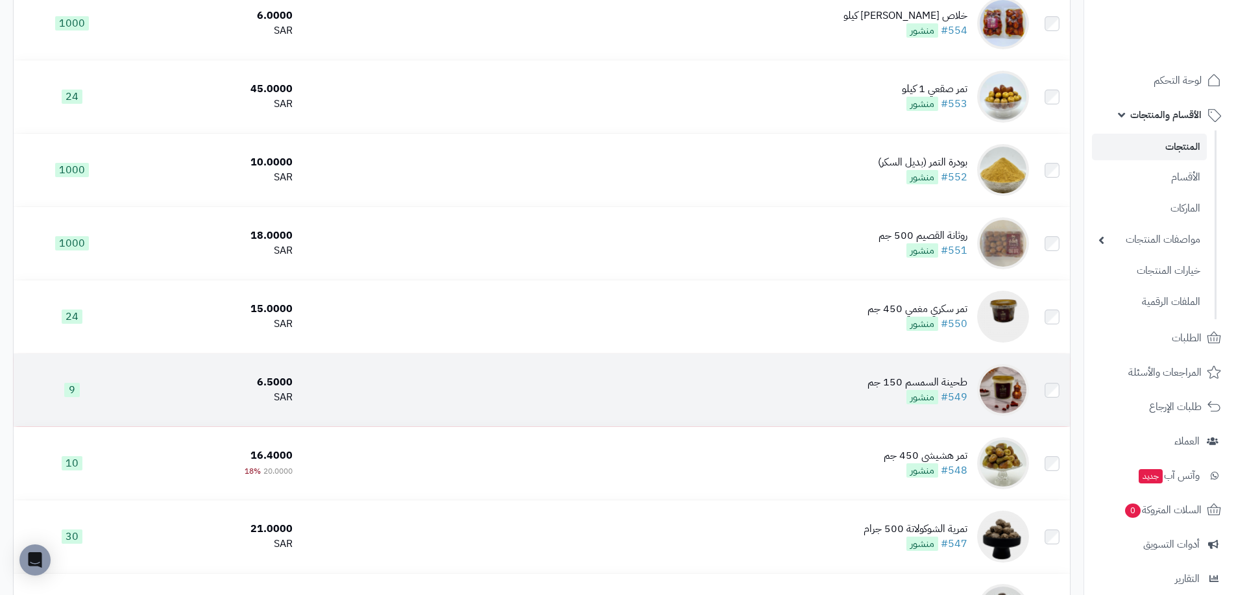
scroll to position [308, 0]
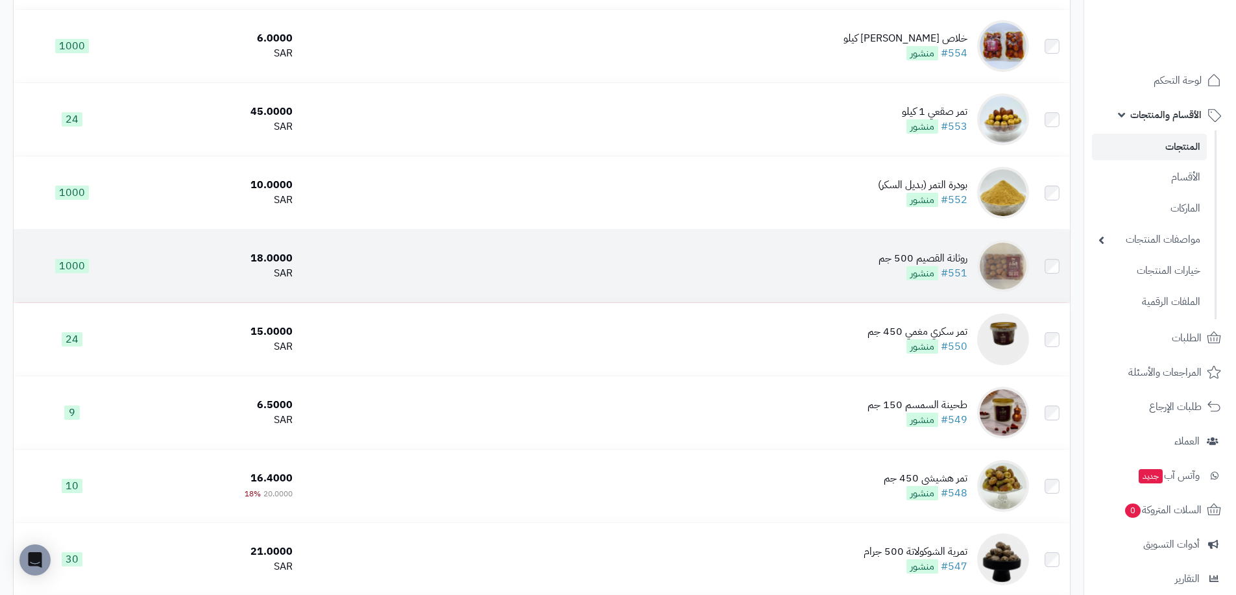
click at [940, 256] on div "روثانة القصيم 500 جم" at bounding box center [923, 258] width 89 height 15
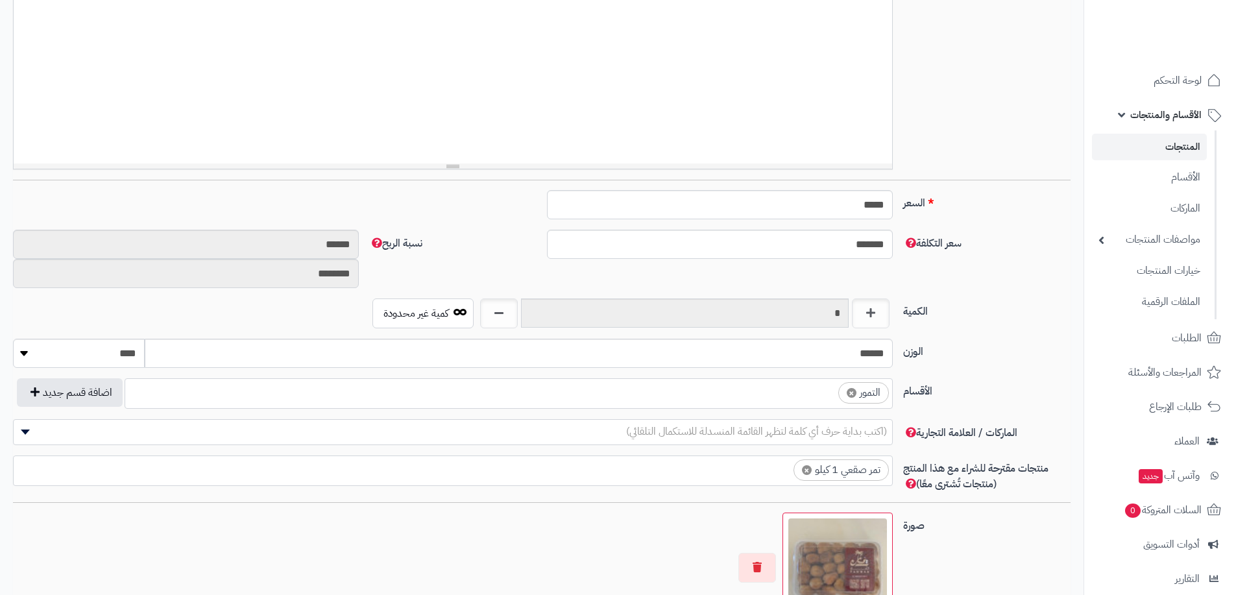
scroll to position [739, 0]
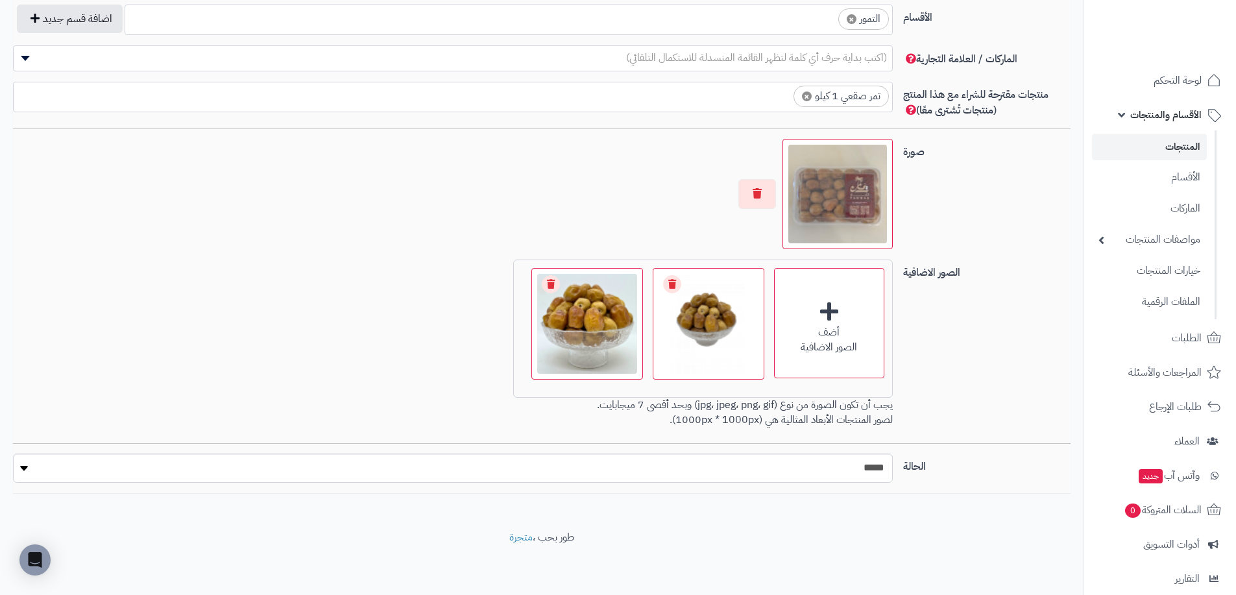
click at [1035, 310] on div "الصور الاضافية أضف الصور الاضافية اختر الصور الاضافية 1.7 MB catalog/1757495033…" at bounding box center [542, 352] width 1068 height 184
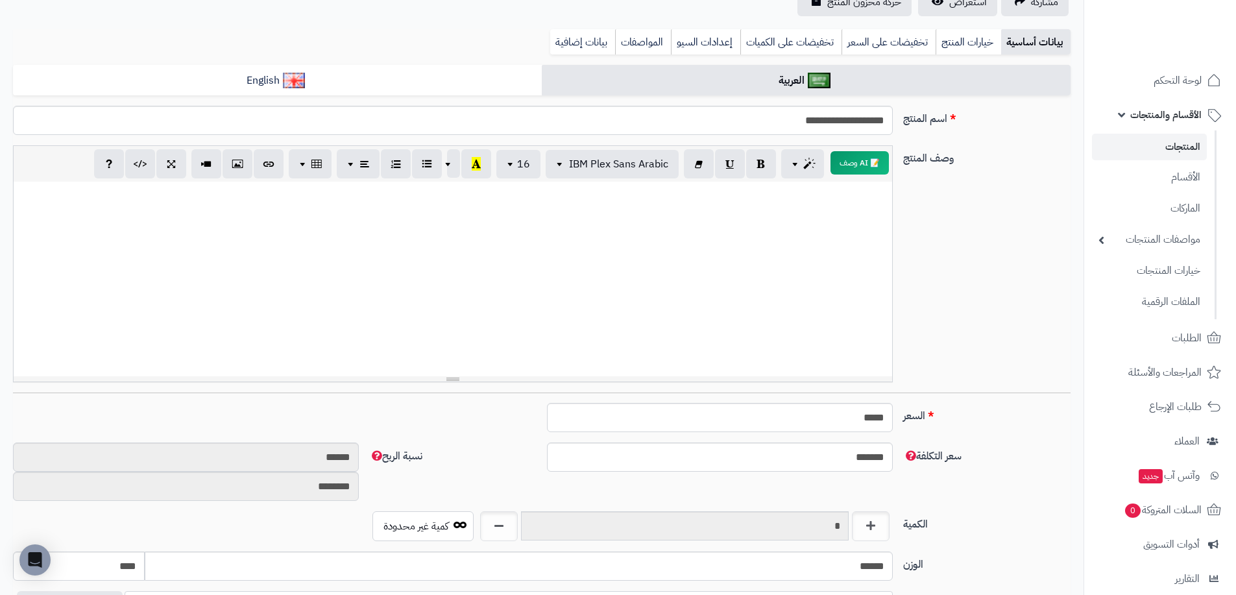
scroll to position [90, 0]
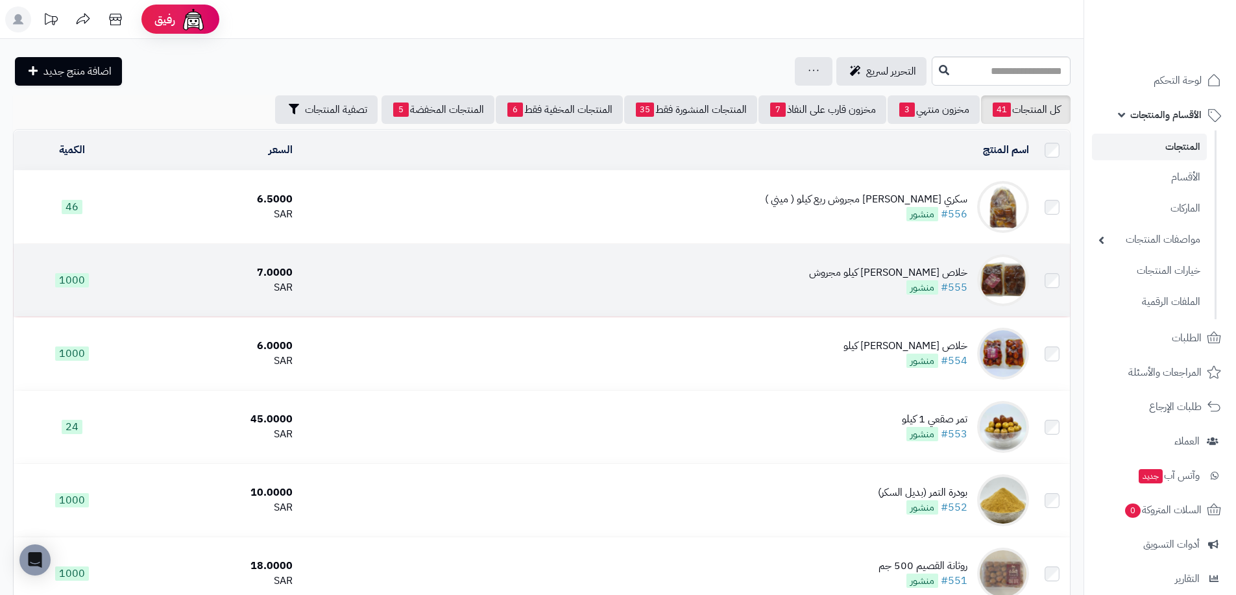
click at [948, 272] on div "خلاص [PERSON_NAME] كيلو مجروش" at bounding box center [888, 272] width 158 height 15
